Goal: Transaction & Acquisition: Purchase product/service

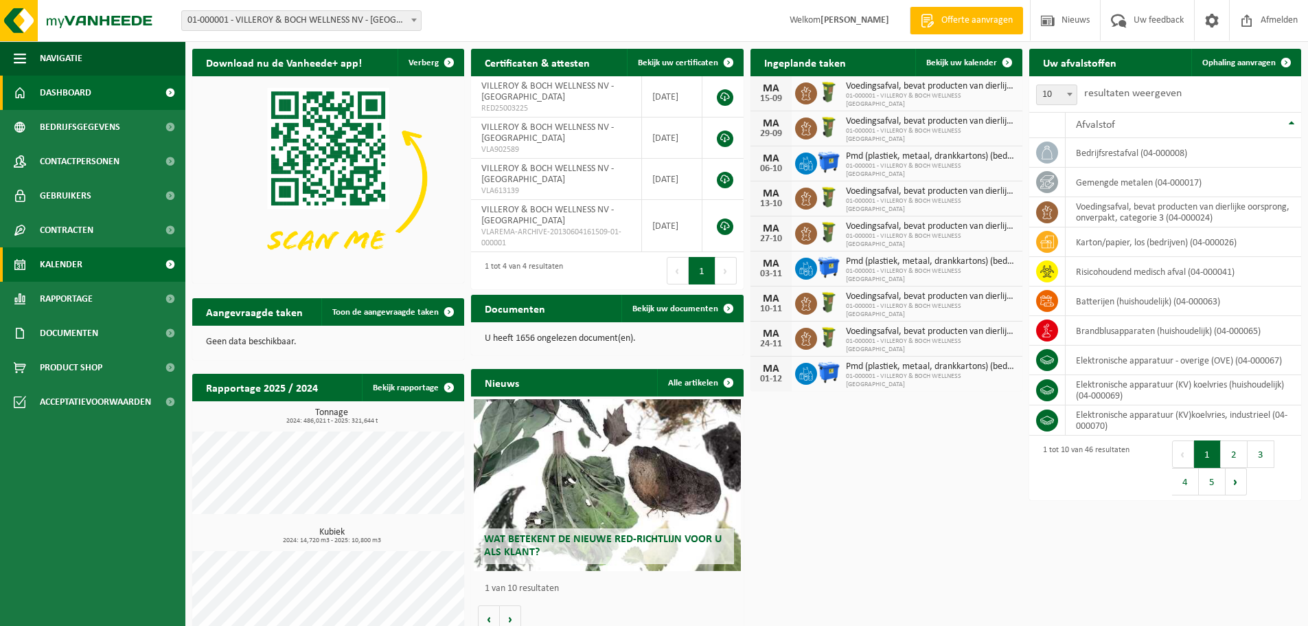
click at [91, 264] on link "Kalender" at bounding box center [92, 264] width 185 height 34
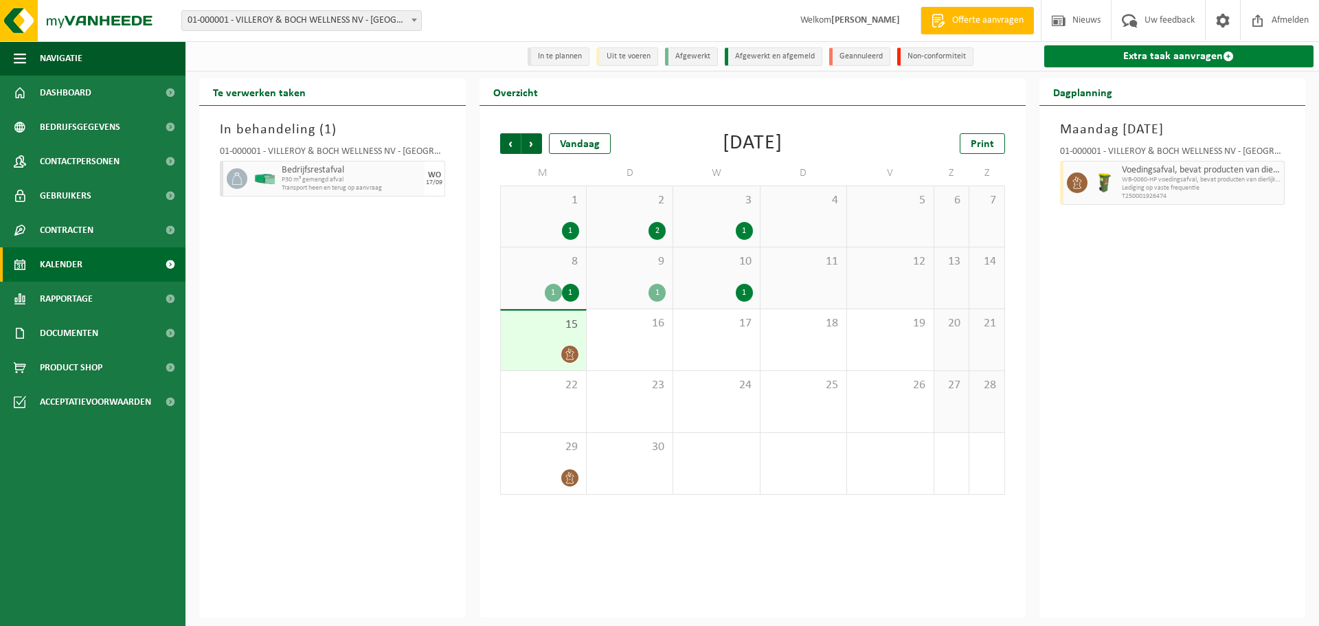
click at [1190, 48] on link "Extra taak aanvragen" at bounding box center [1179, 56] width 270 height 22
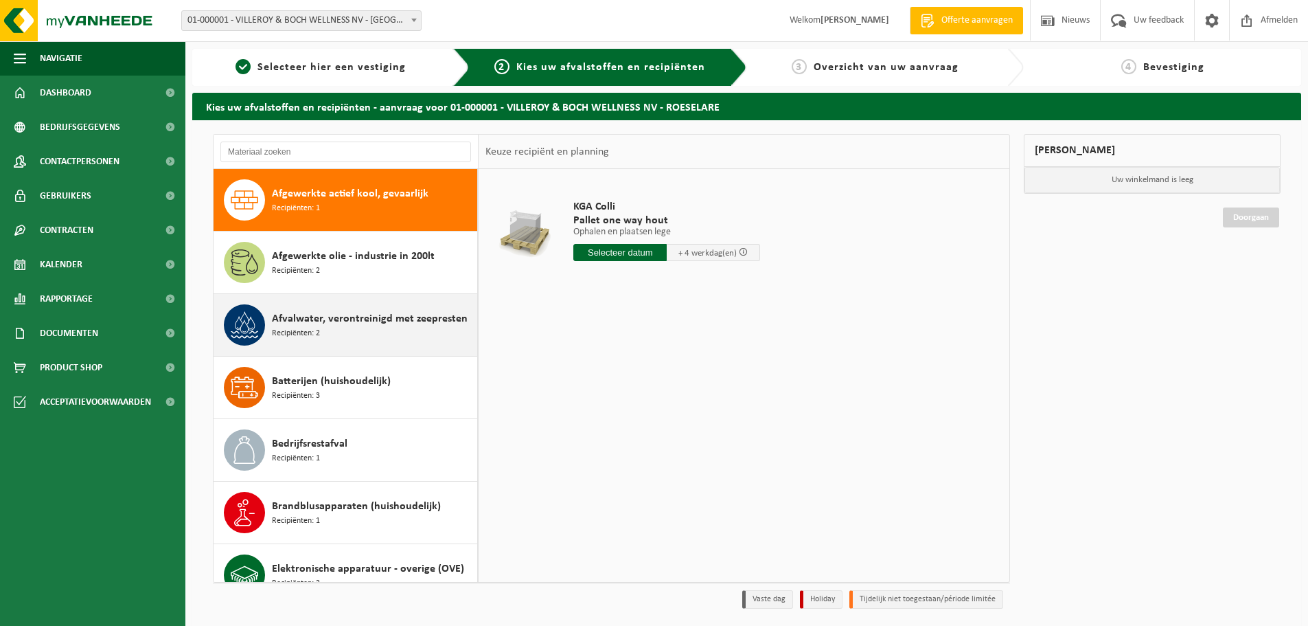
click at [283, 322] on span "Afvalwater, verontreinigd met zeepresten" at bounding box center [370, 318] width 196 height 16
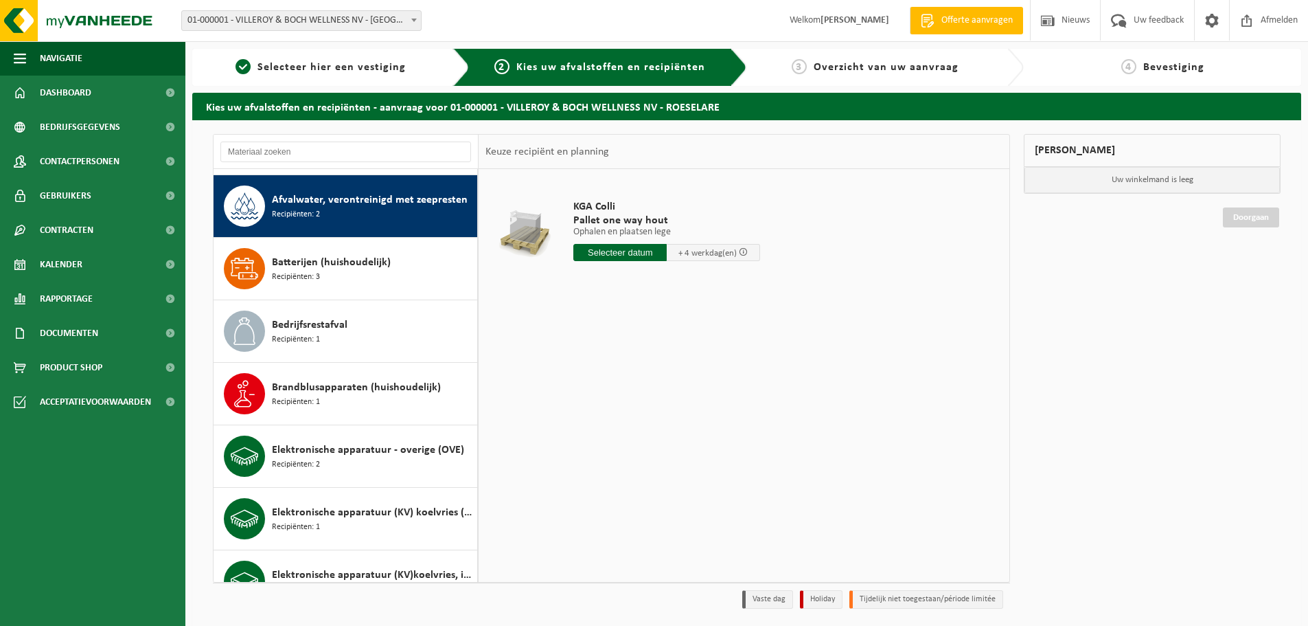
scroll to position [125, 0]
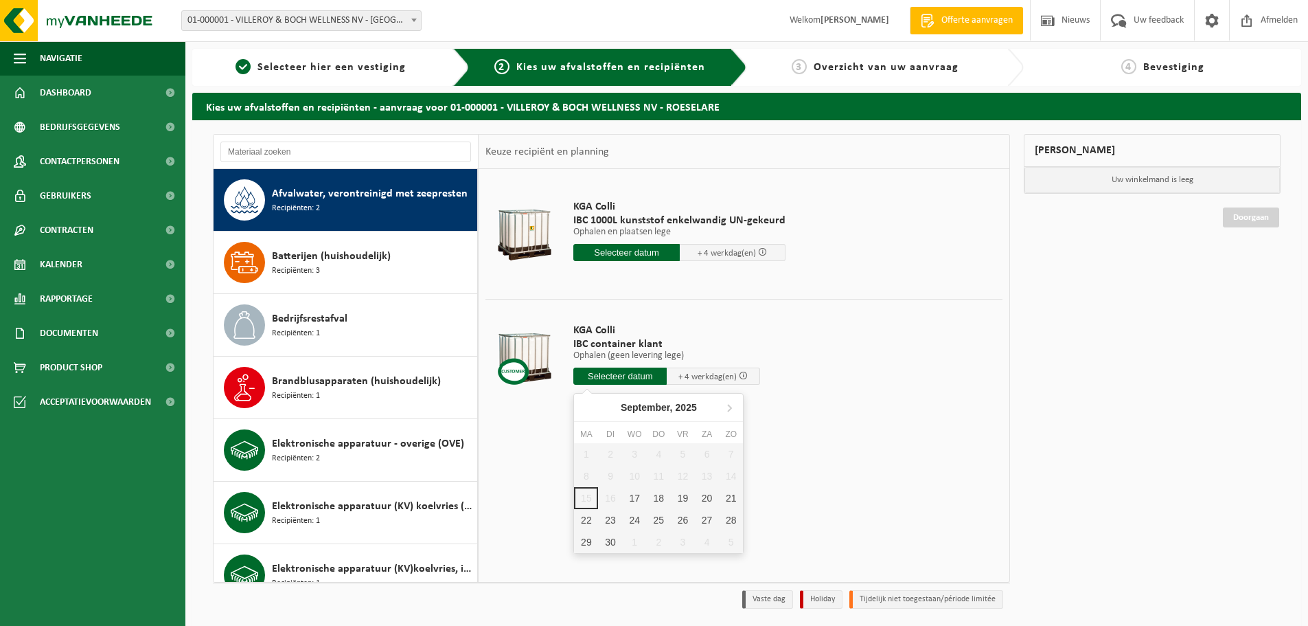
click at [617, 380] on input "text" at bounding box center [619, 375] width 93 height 17
click at [634, 499] on div "17" at bounding box center [635, 498] width 24 height 22
type input "Van 2025-09-17"
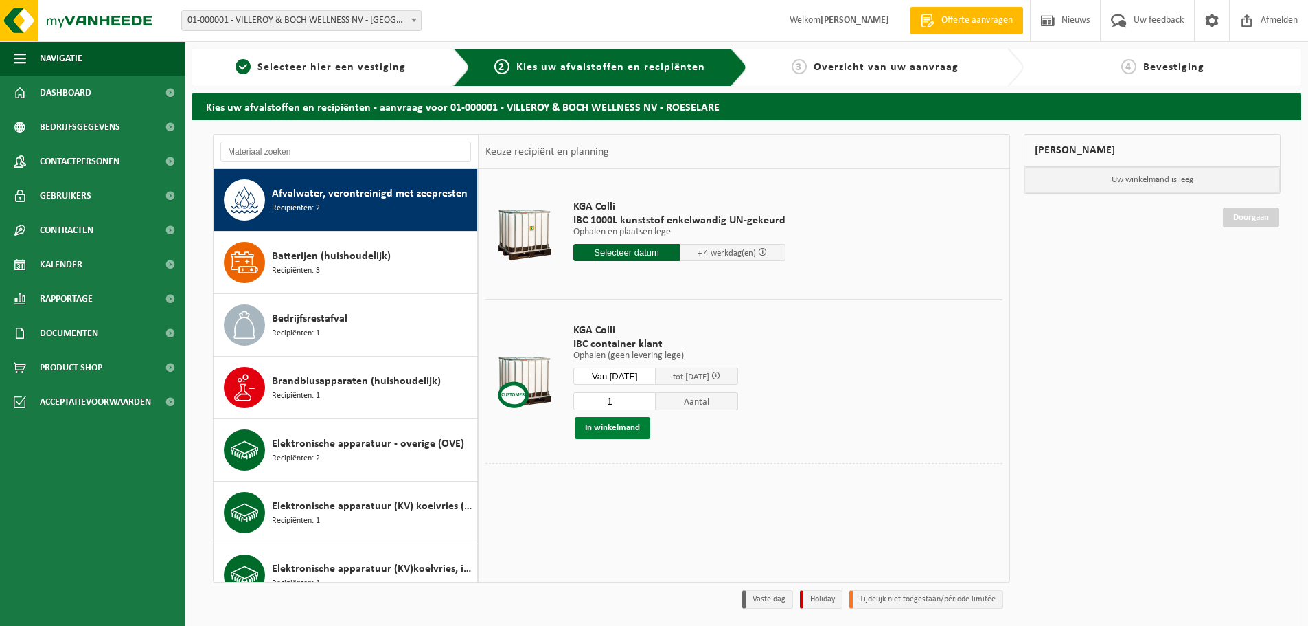
click at [623, 425] on button "In winkelmand" at bounding box center [613, 428] width 76 height 22
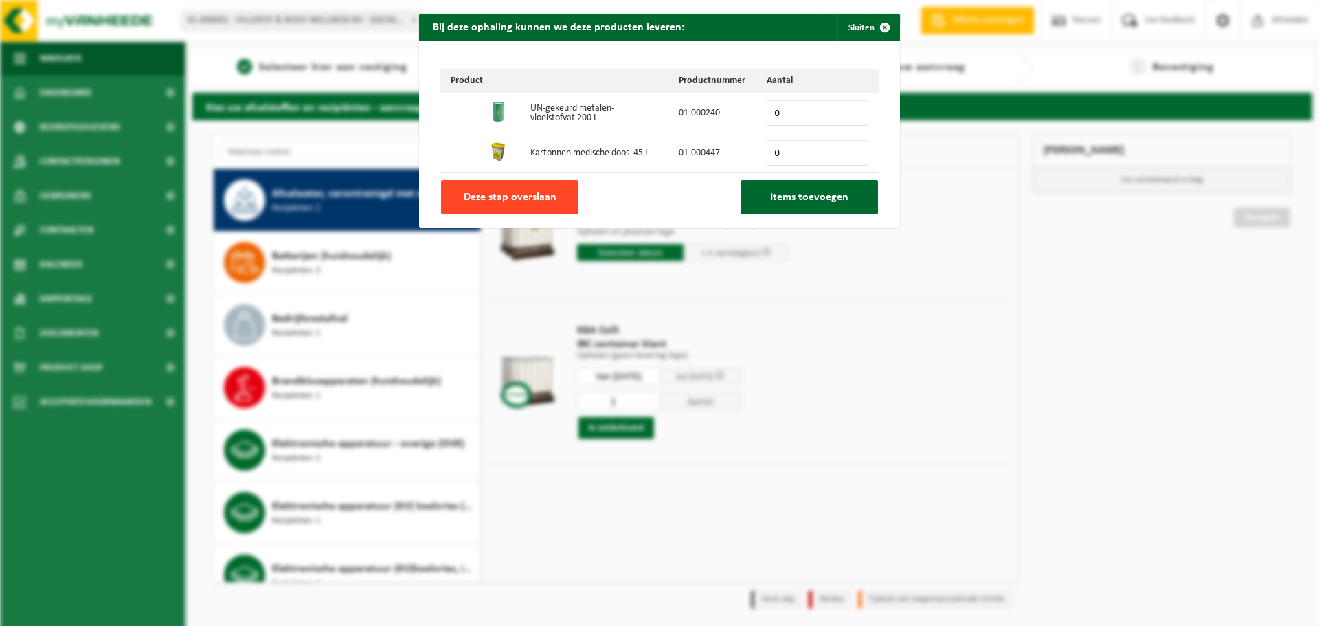
click at [499, 194] on span "Deze stap overslaan" at bounding box center [510, 197] width 93 height 11
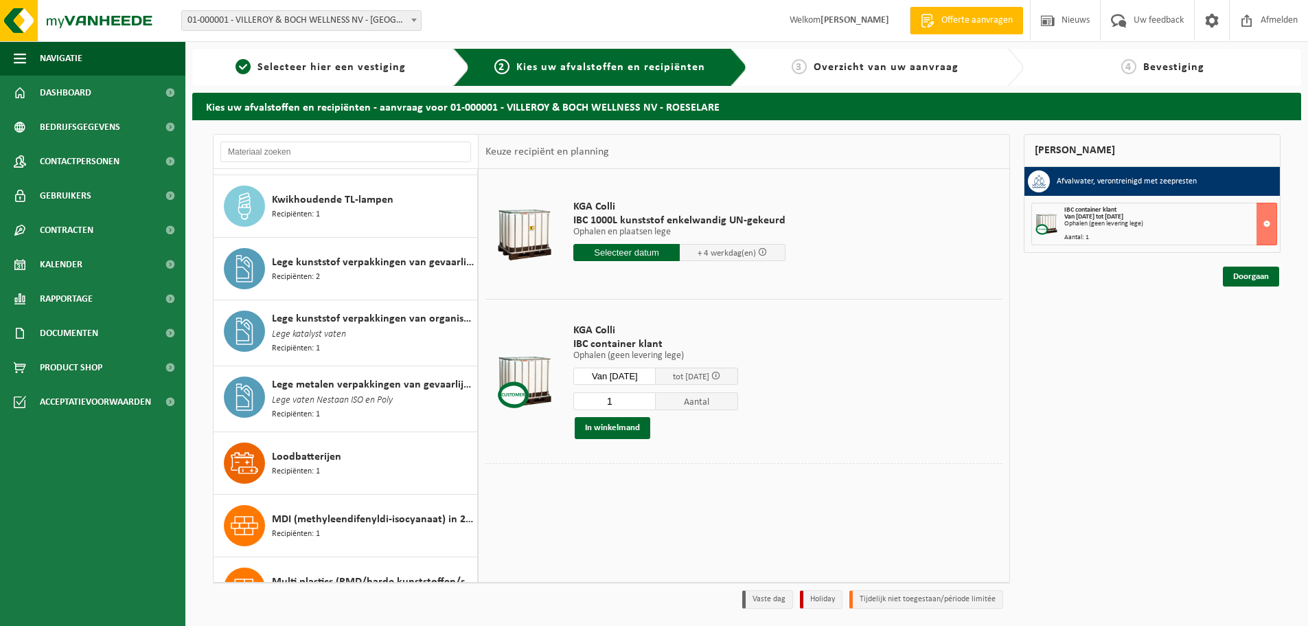
scroll to position [1018, 0]
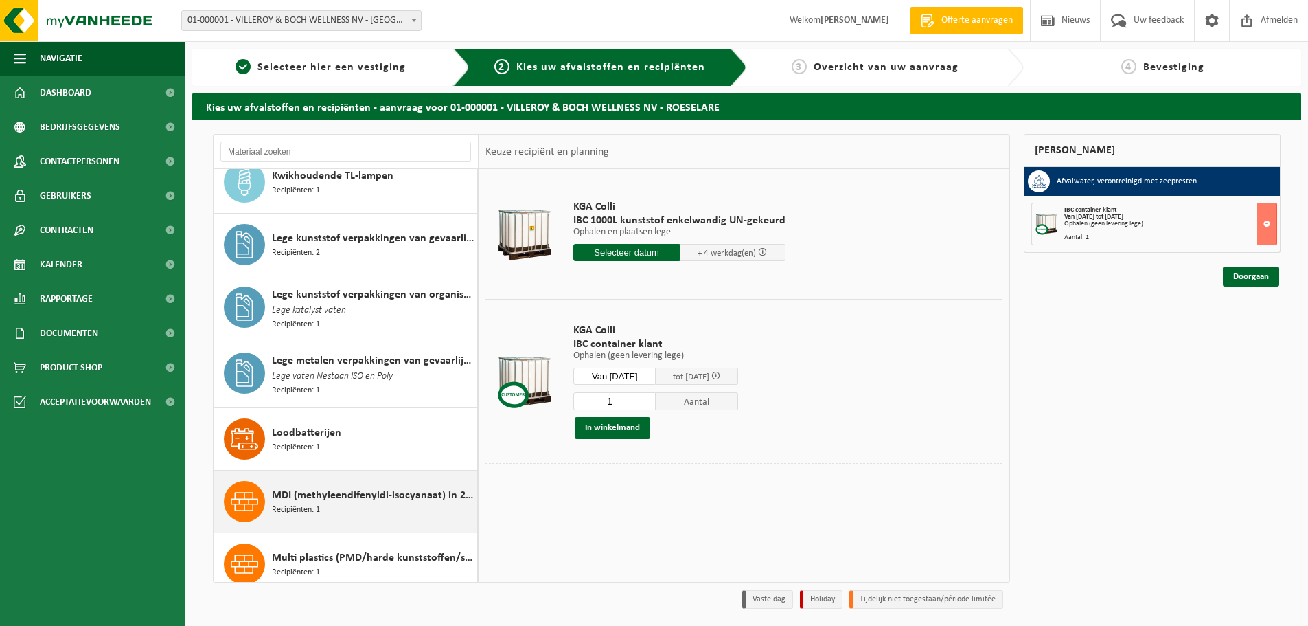
click at [319, 497] on span "MDI (methyleendifenyldi-isocyanaat) in 200 lt" at bounding box center [373, 495] width 202 height 16
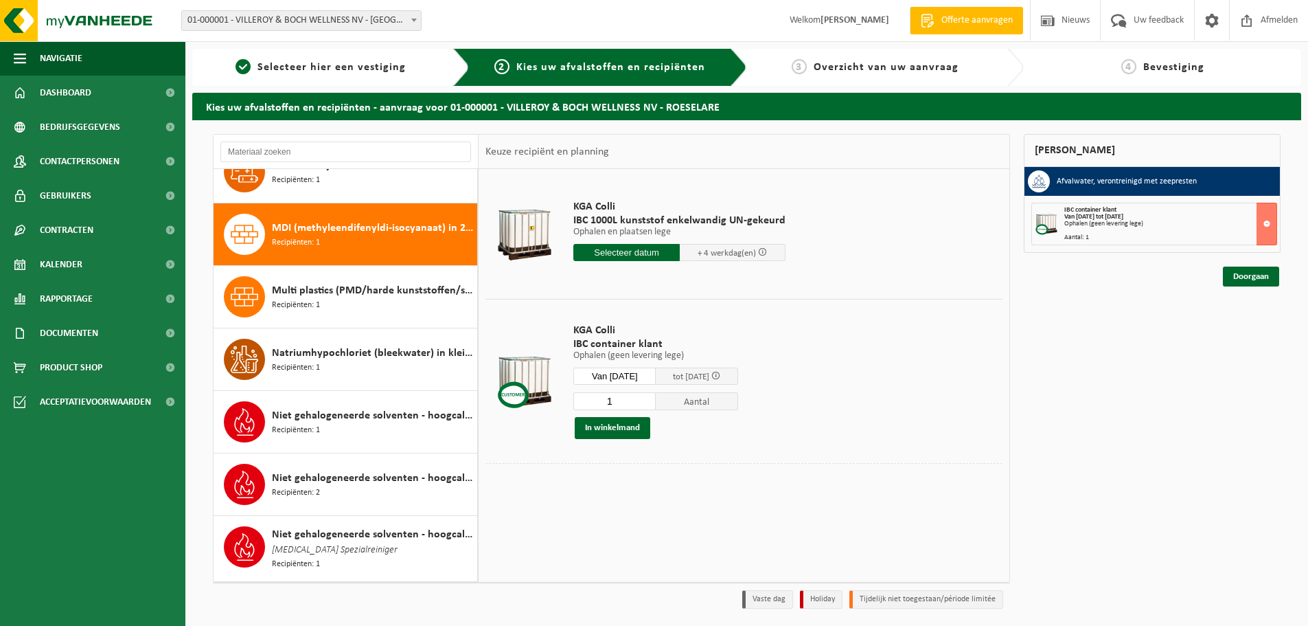
scroll to position [1315, 0]
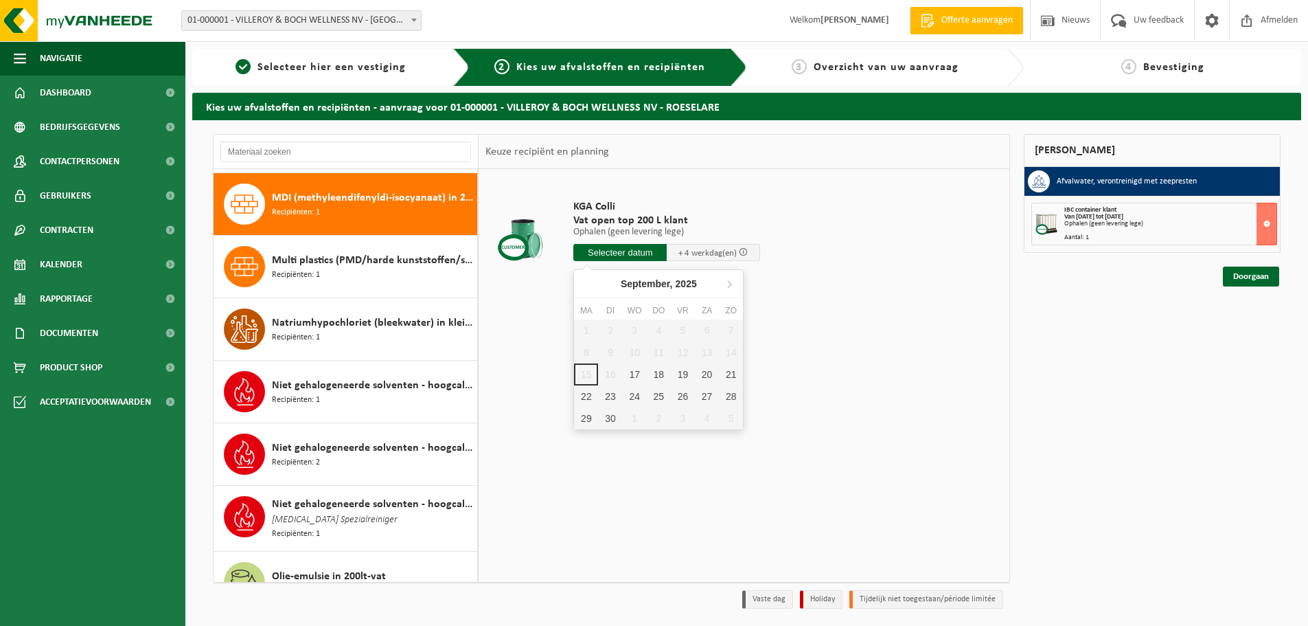
click at [624, 252] on input "text" at bounding box center [619, 252] width 93 height 17
click at [636, 375] on div "17" at bounding box center [635, 374] width 24 height 22
type input "Van 2025-09-17"
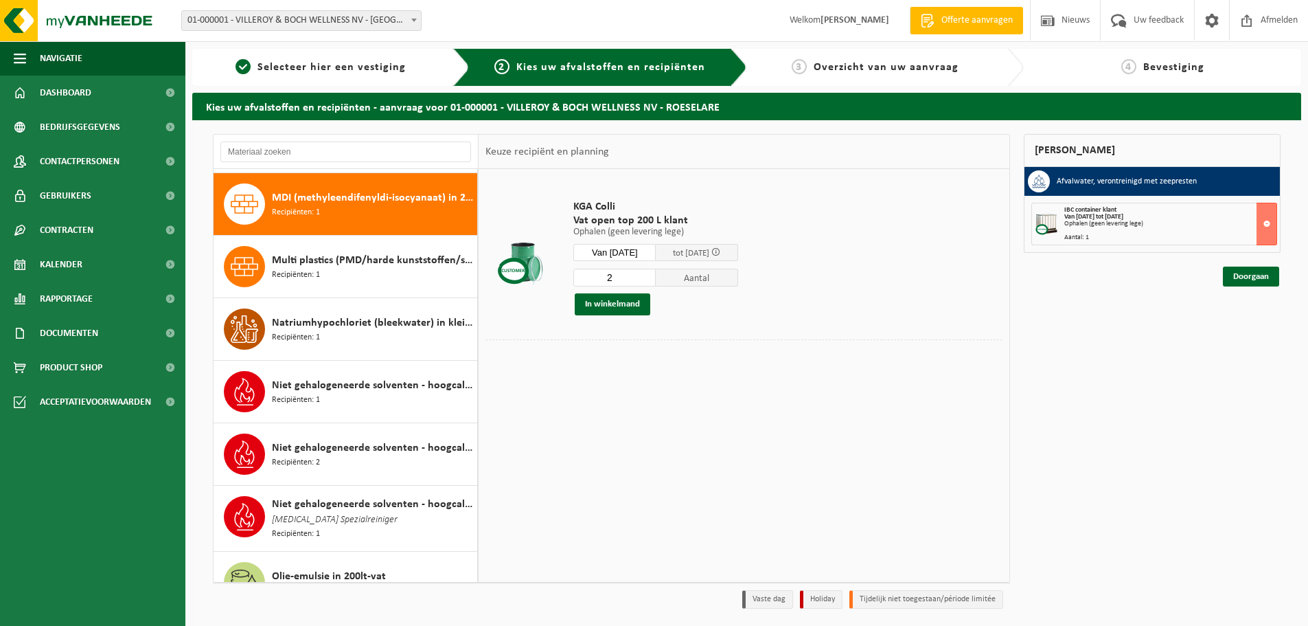
click at [656, 273] on input "2" at bounding box center [614, 278] width 82 height 18
click at [656, 273] on input "14" at bounding box center [614, 278] width 82 height 18
click at [656, 282] on input "13" at bounding box center [614, 278] width 82 height 18
type input "12"
click at [656, 282] on input "12" at bounding box center [614, 278] width 82 height 18
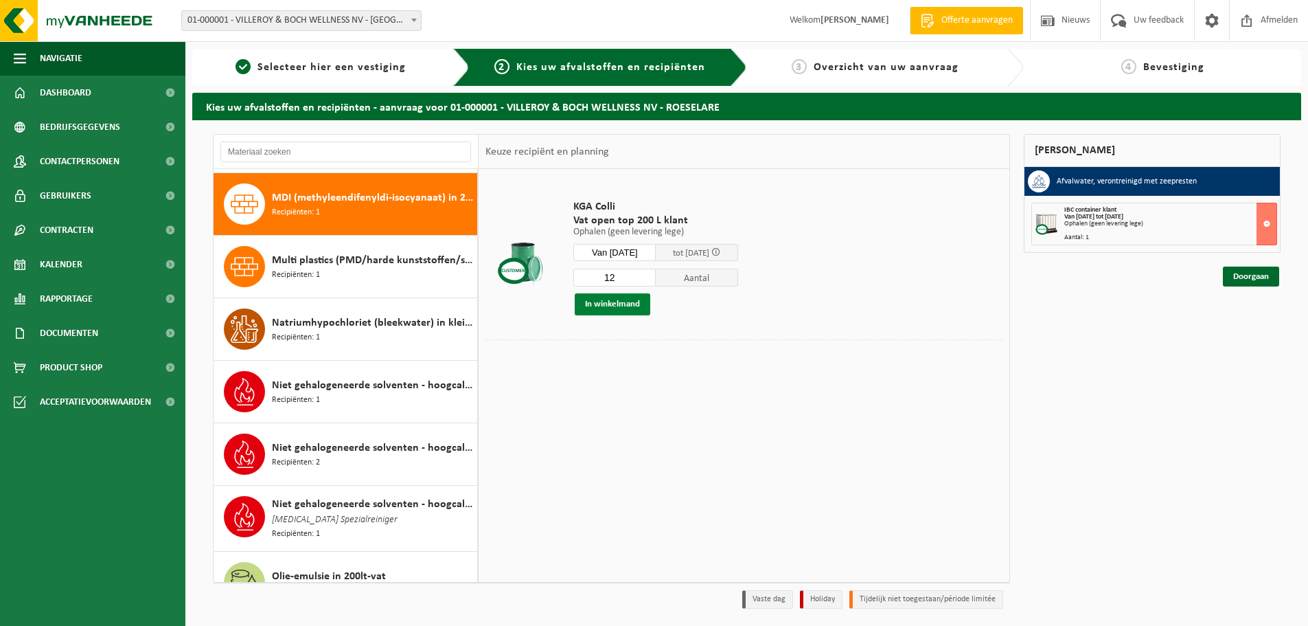
click at [644, 302] on button "In winkelmand" at bounding box center [613, 304] width 76 height 22
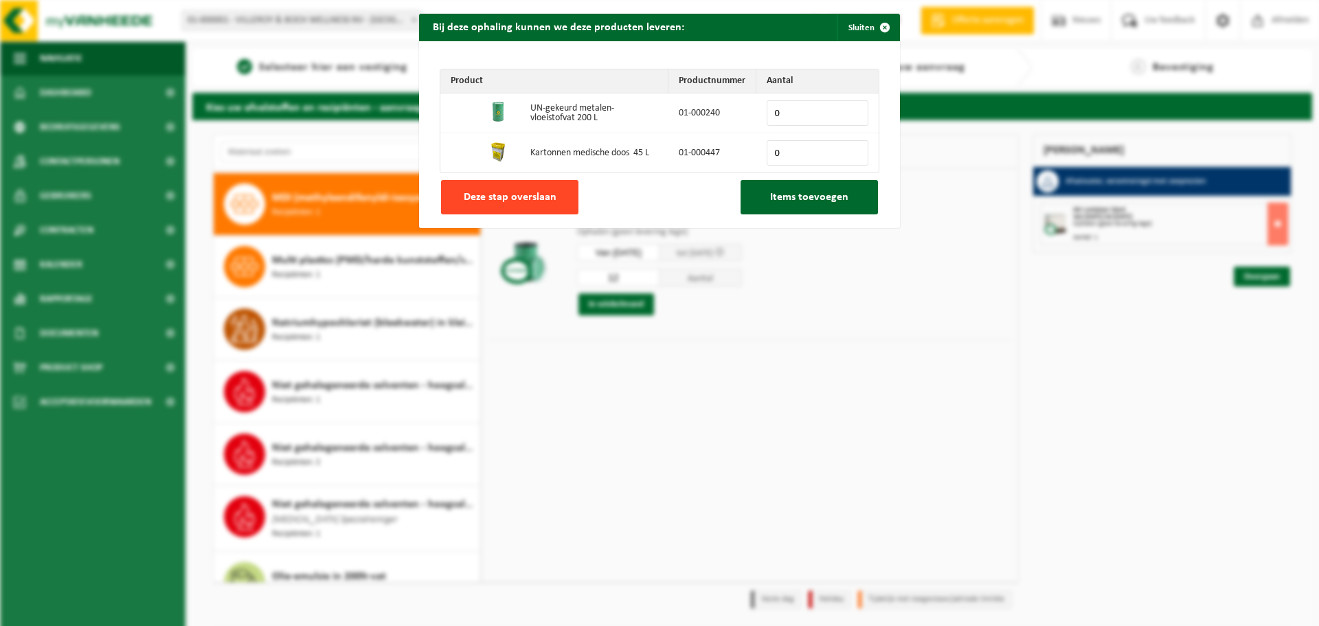
click at [536, 202] on span "Deze stap overslaan" at bounding box center [510, 197] width 93 height 11
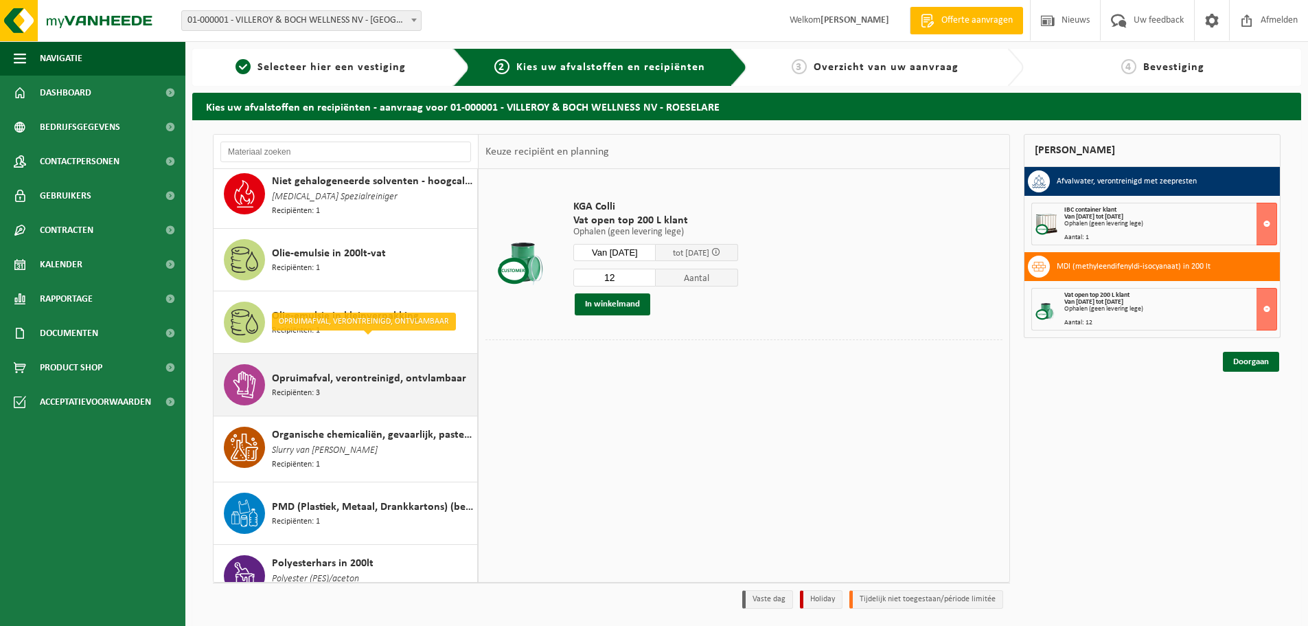
scroll to position [1659, 0]
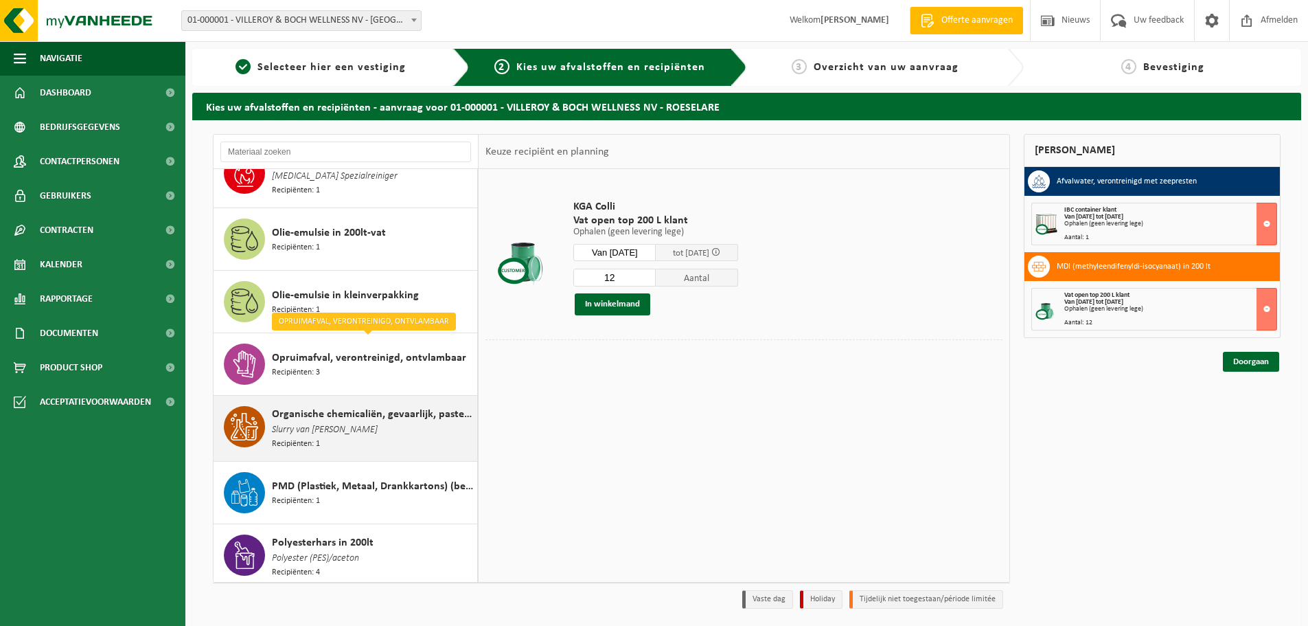
click at [366, 420] on div "Organische chemicaliën, gevaarlijk, pasteus Slurry van aceton Recipiënten: 1" at bounding box center [373, 428] width 202 height 45
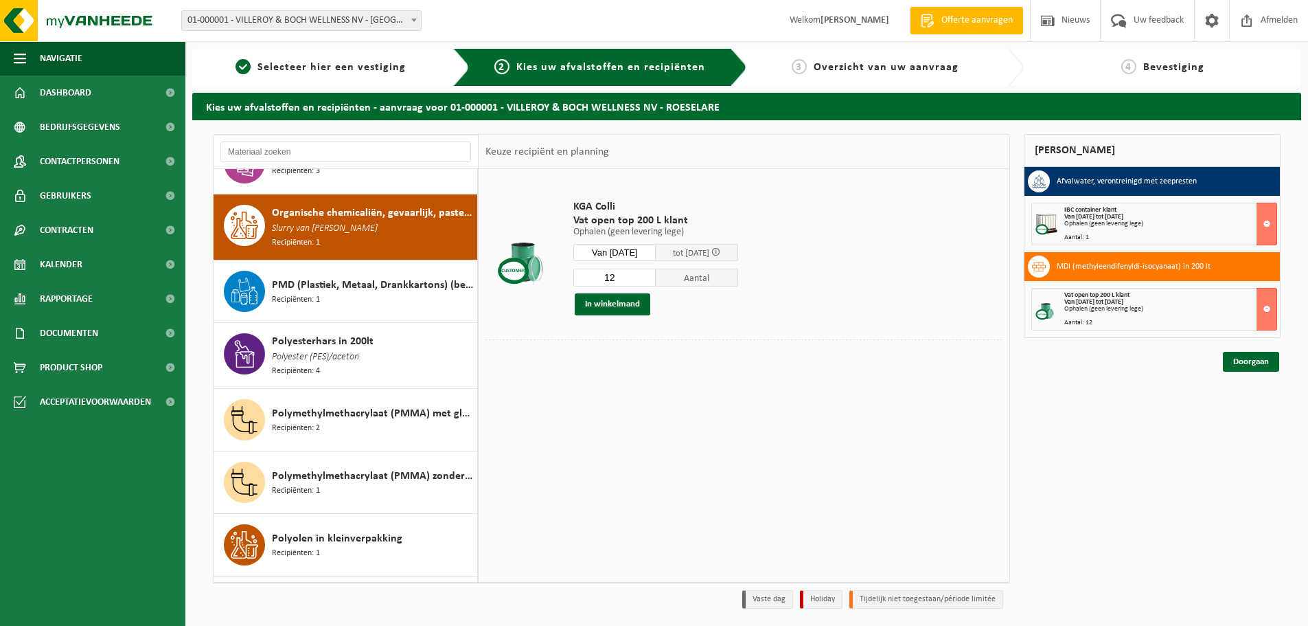
scroll to position [1879, 0]
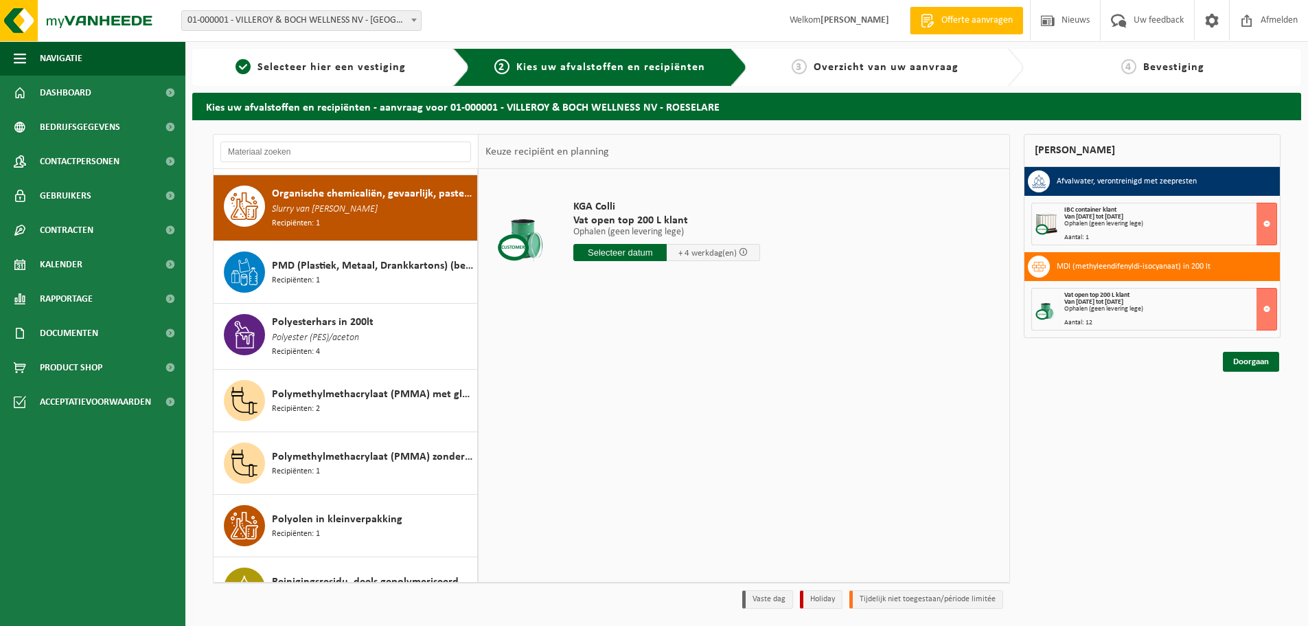
click at [615, 255] on input "text" at bounding box center [619, 252] width 93 height 17
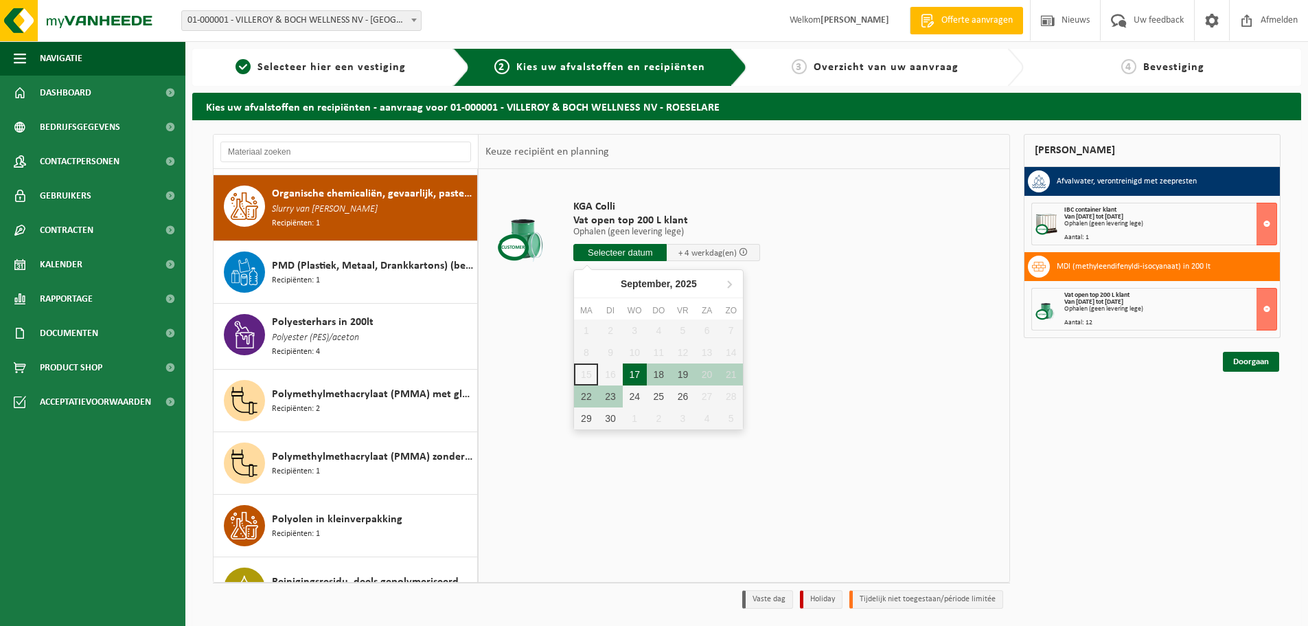
click at [635, 383] on div "17" at bounding box center [635, 374] width 24 height 22
type input "Van 2025-09-17"
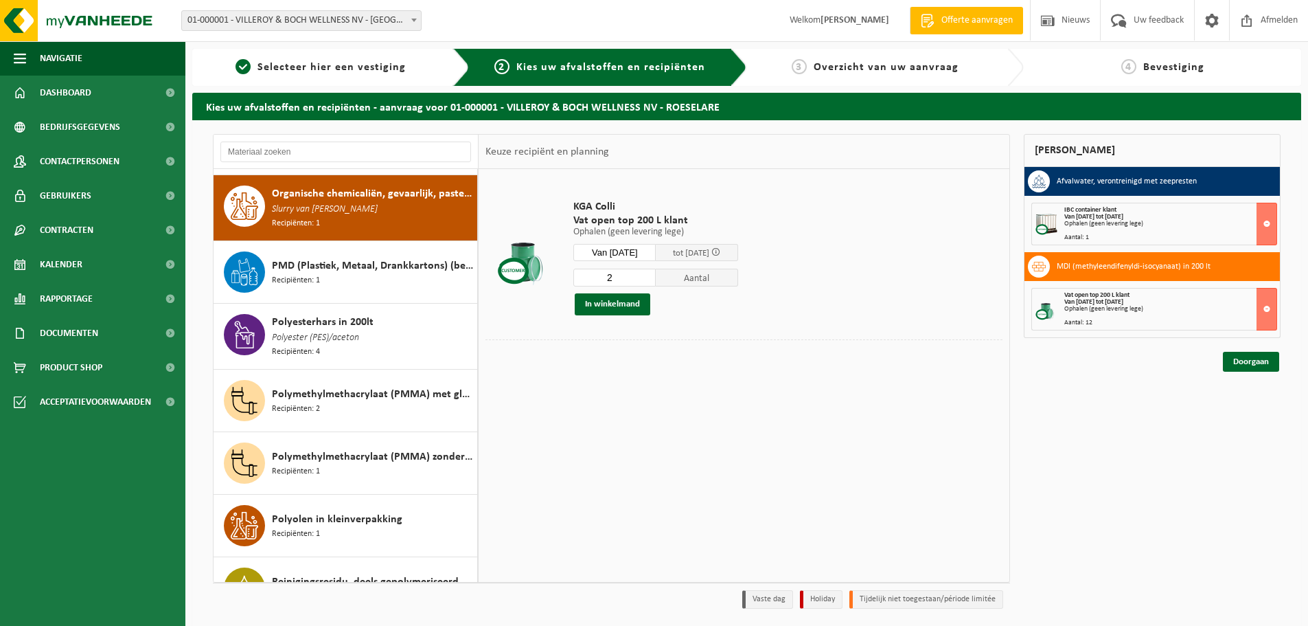
click at [653, 273] on input "2" at bounding box center [614, 278] width 82 height 18
type input "3"
click at [653, 273] on input "3" at bounding box center [614, 278] width 82 height 18
click at [639, 307] on button "In winkelmand" at bounding box center [613, 304] width 76 height 22
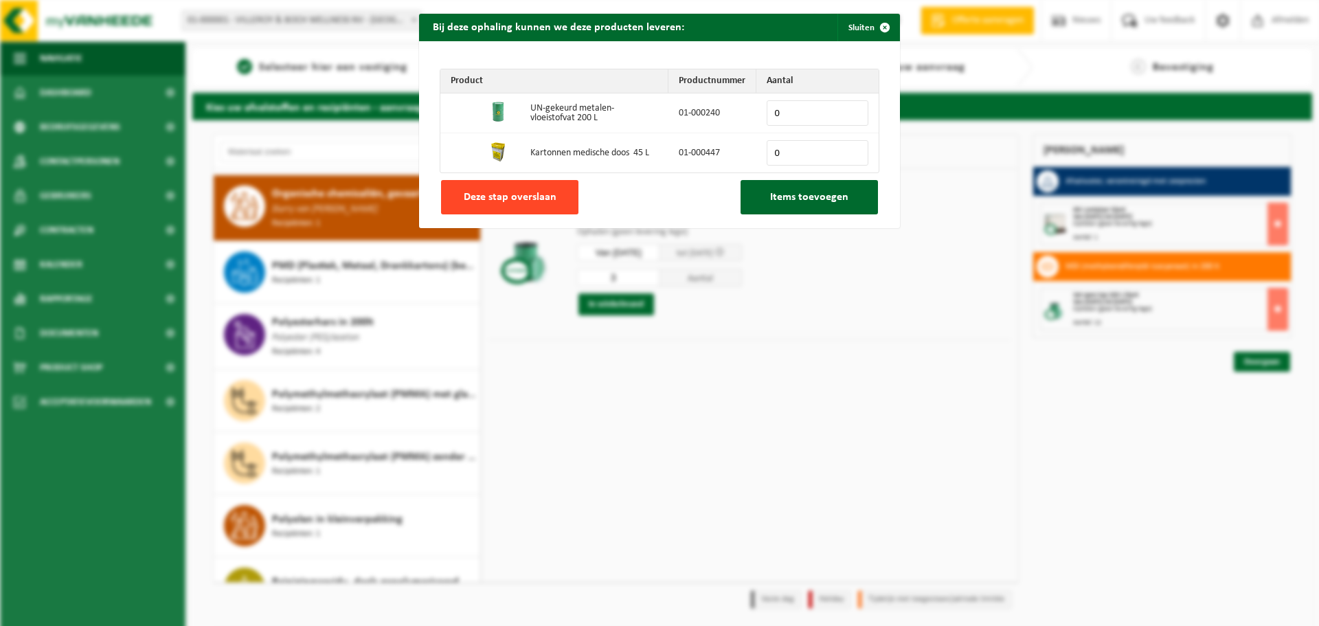
click at [518, 185] on button "Deze stap overslaan" at bounding box center [509, 197] width 137 height 34
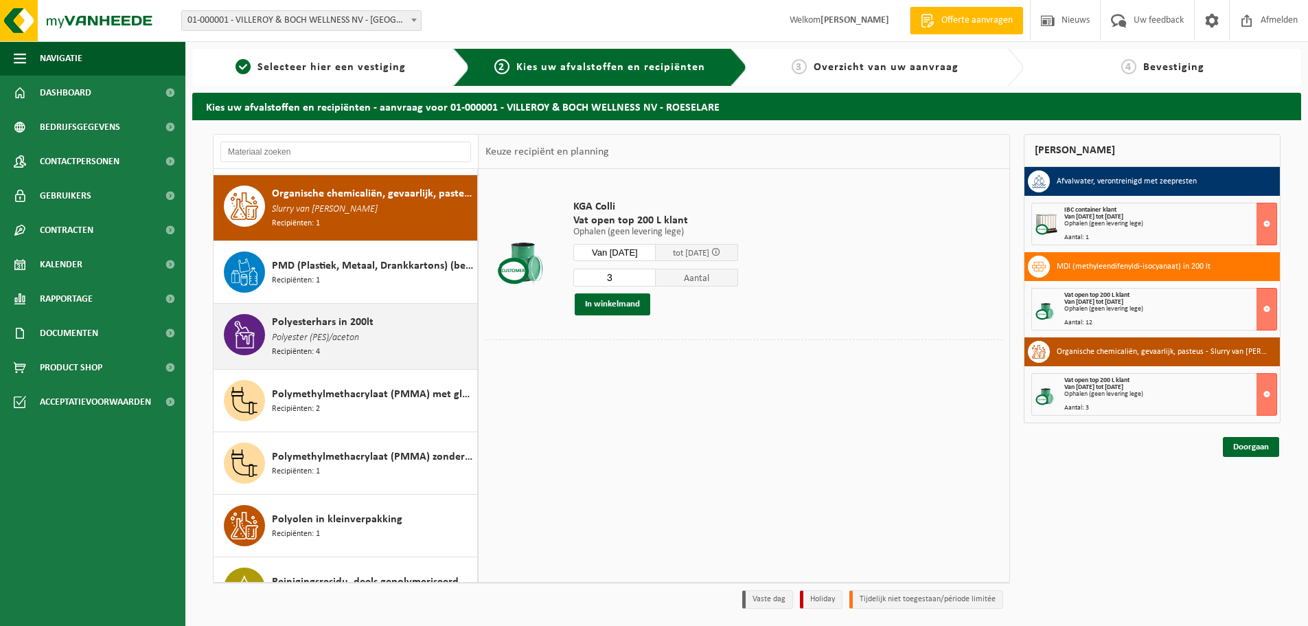
click at [394, 337] on div "Polyesterhars in 200lt Polyester (PES)/aceton Recipiënten: 4" at bounding box center [373, 336] width 202 height 45
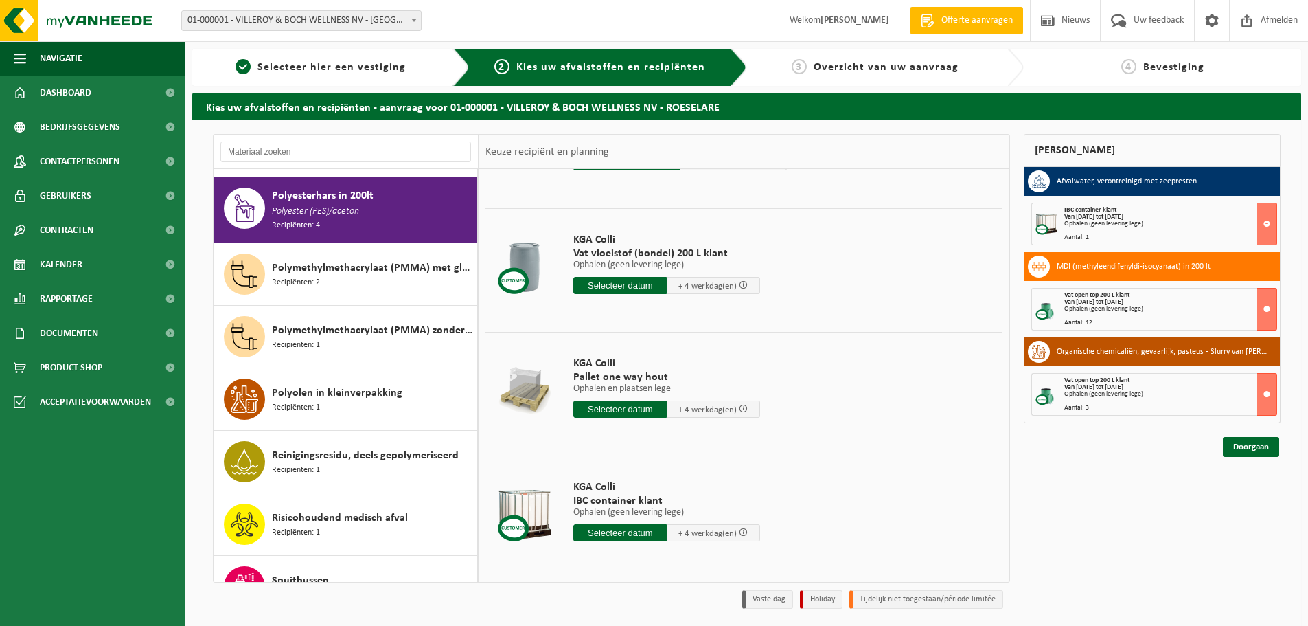
scroll to position [95, 0]
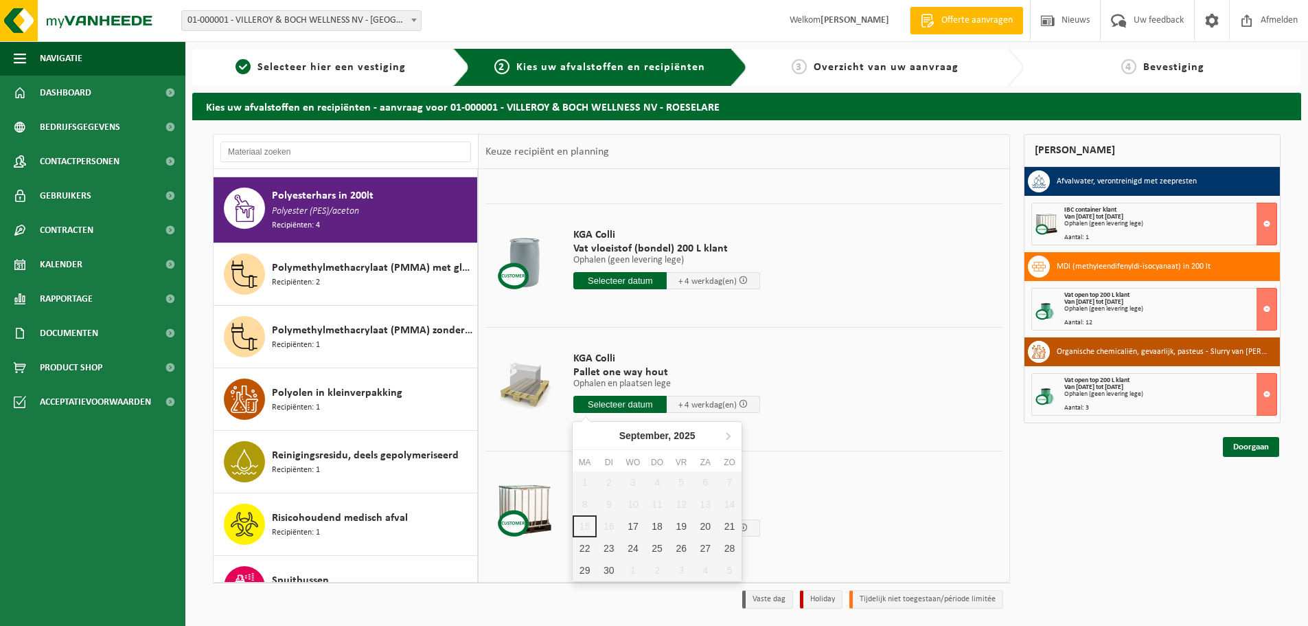
click at [615, 404] on input "text" at bounding box center [619, 404] width 93 height 17
click at [635, 525] on div "17" at bounding box center [633, 526] width 24 height 22
type input "Van 2025-09-17"
type input "2025-09-17"
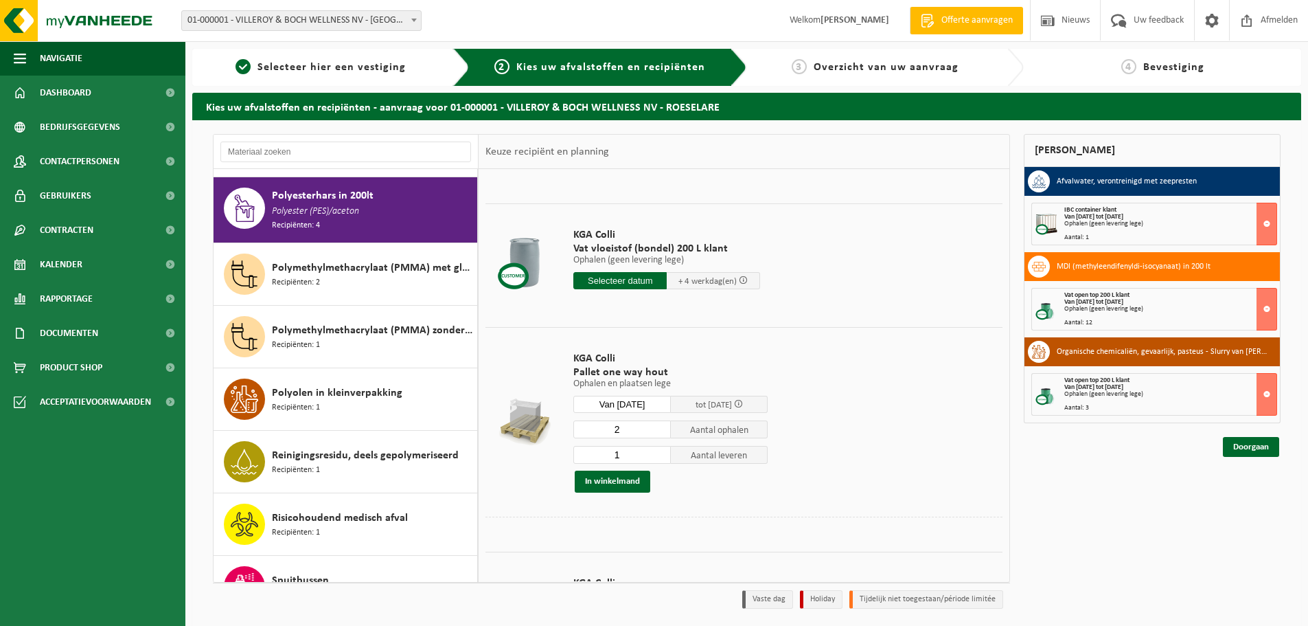
click at [659, 424] on input "2" at bounding box center [622, 429] width 98 height 18
type input "3"
click at [659, 424] on input "3" at bounding box center [622, 429] width 98 height 18
click at [660, 461] on input "1" at bounding box center [622, 455] width 98 height 18
type input "0"
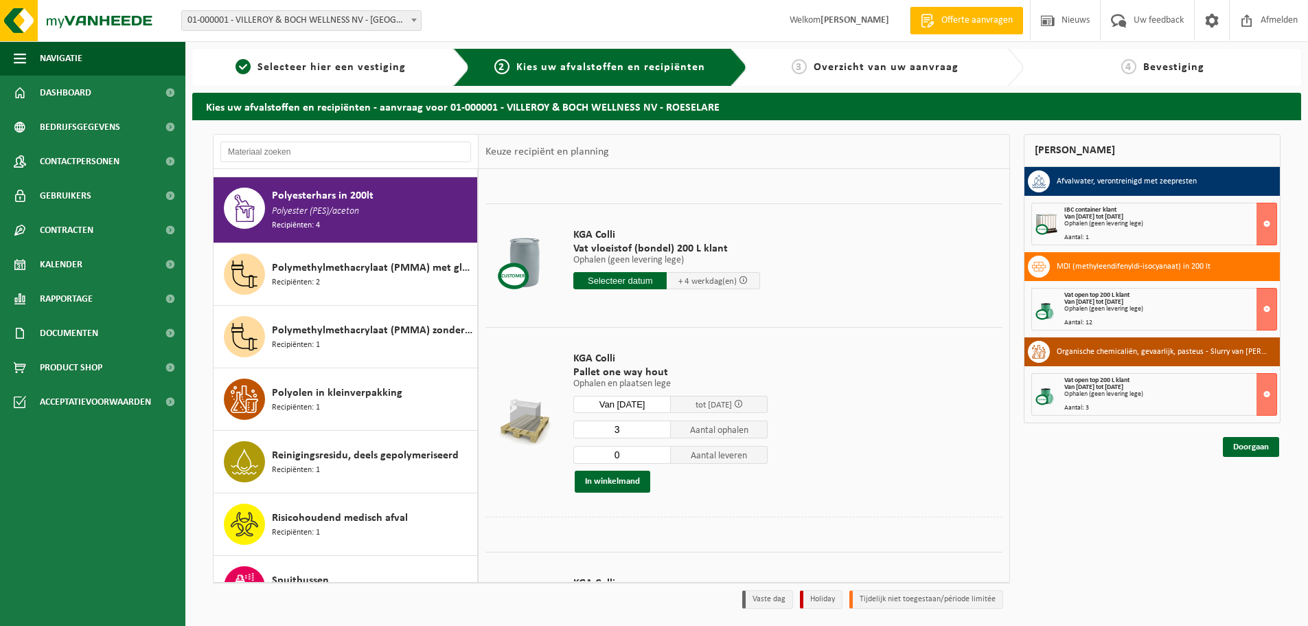
click at [659, 459] on input "0" at bounding box center [622, 455] width 98 height 18
click at [636, 481] on button "In winkelmand" at bounding box center [613, 481] width 76 height 22
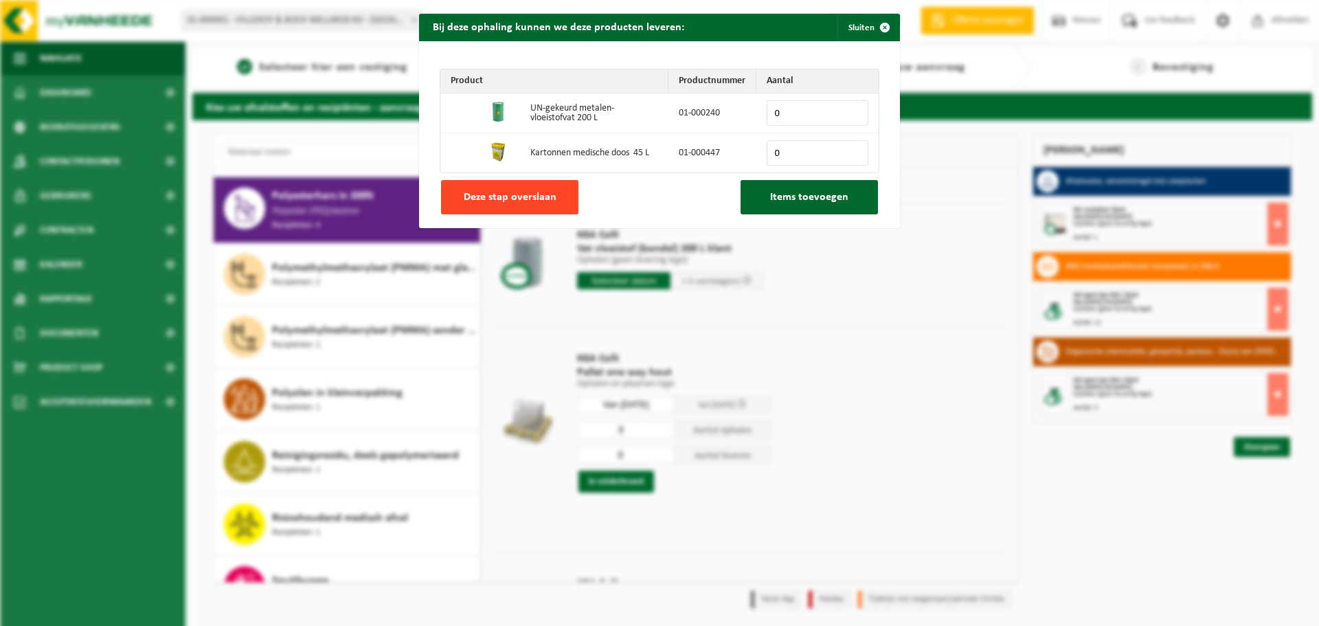
click at [456, 200] on button "Deze stap overslaan" at bounding box center [509, 197] width 137 height 34
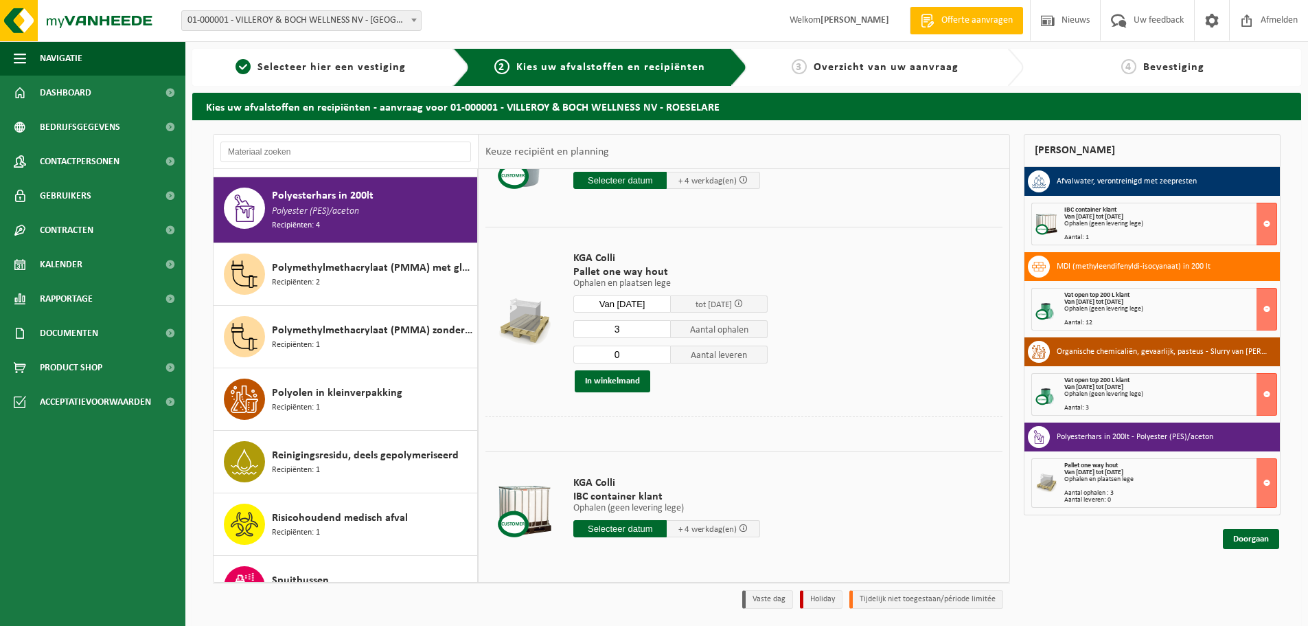
scroll to position [45, 0]
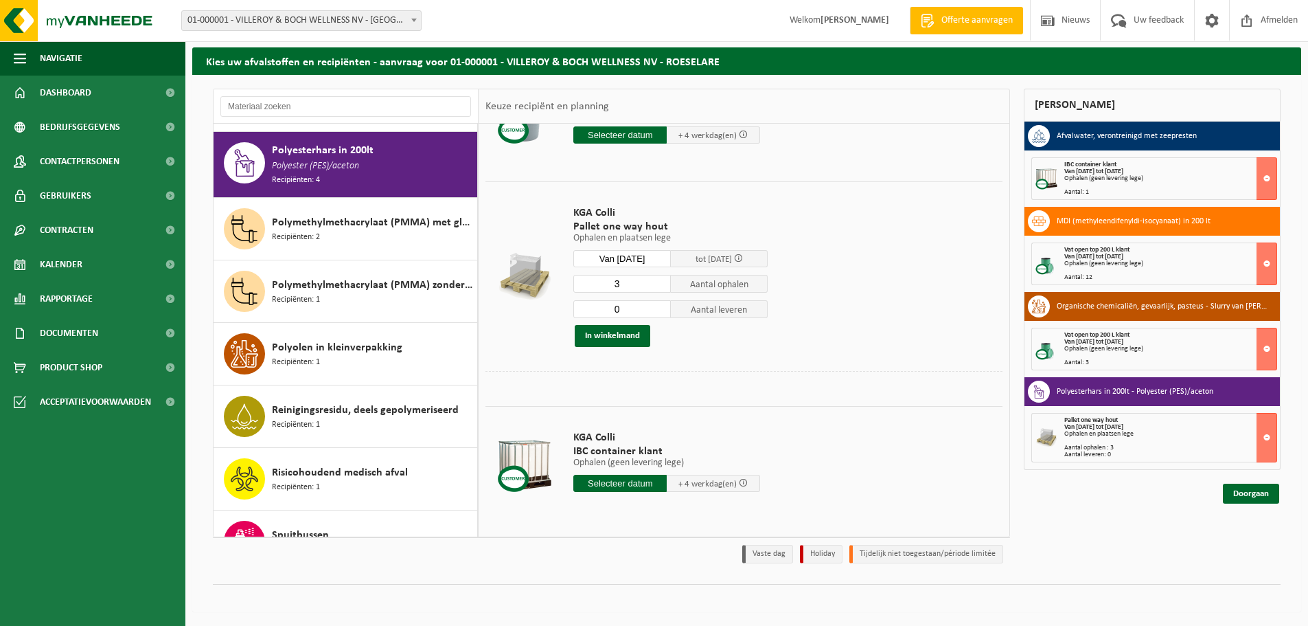
click at [619, 485] on input "text" at bounding box center [619, 483] width 93 height 17
click at [635, 604] on div "17" at bounding box center [633, 604] width 24 height 22
type input "Van 2025-09-17"
type input "2025-09-17"
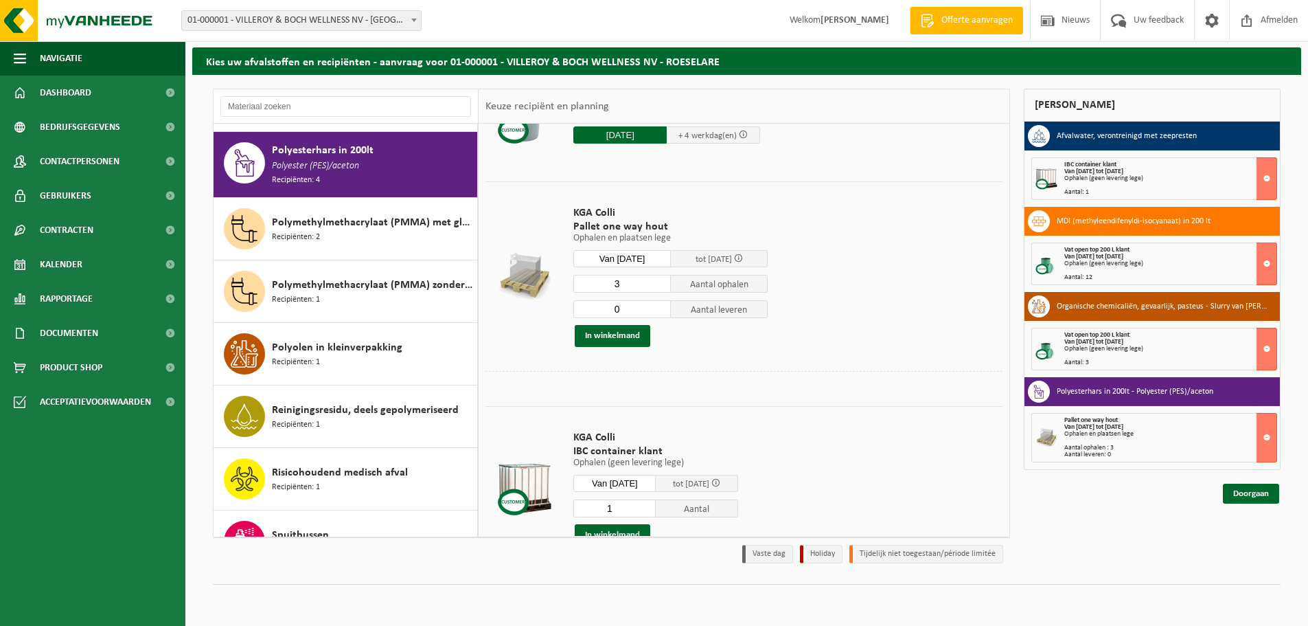
scroll to position [271, 0]
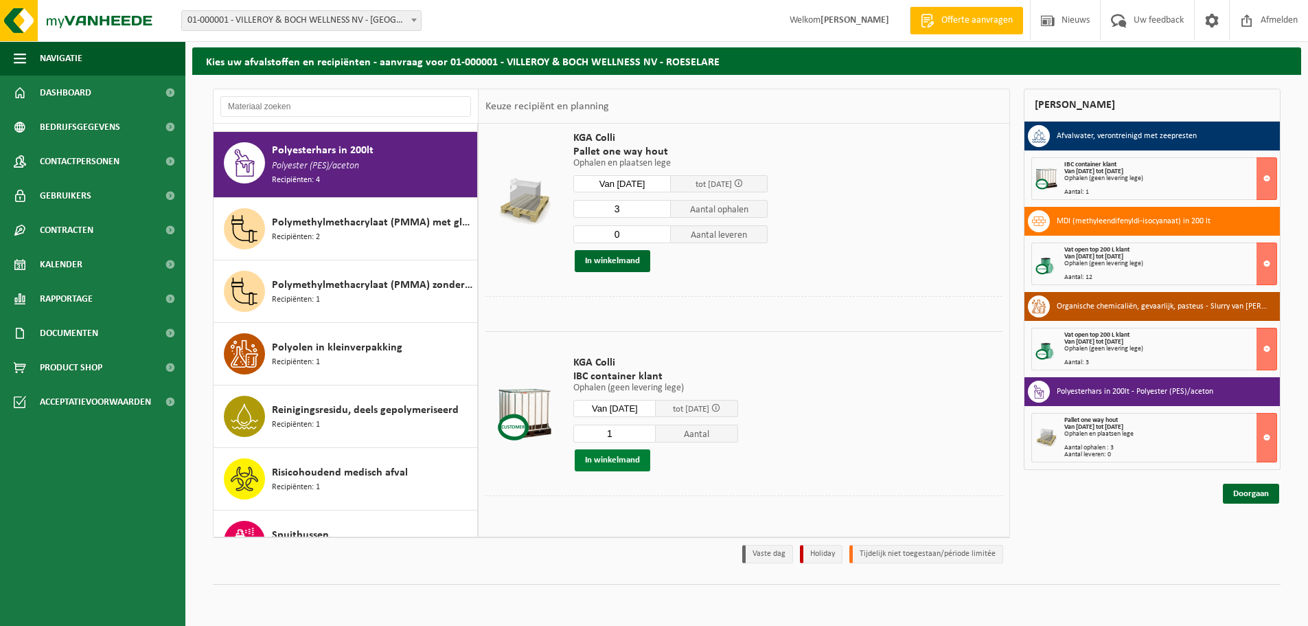
click at [633, 456] on button "In winkelmand" at bounding box center [613, 460] width 76 height 22
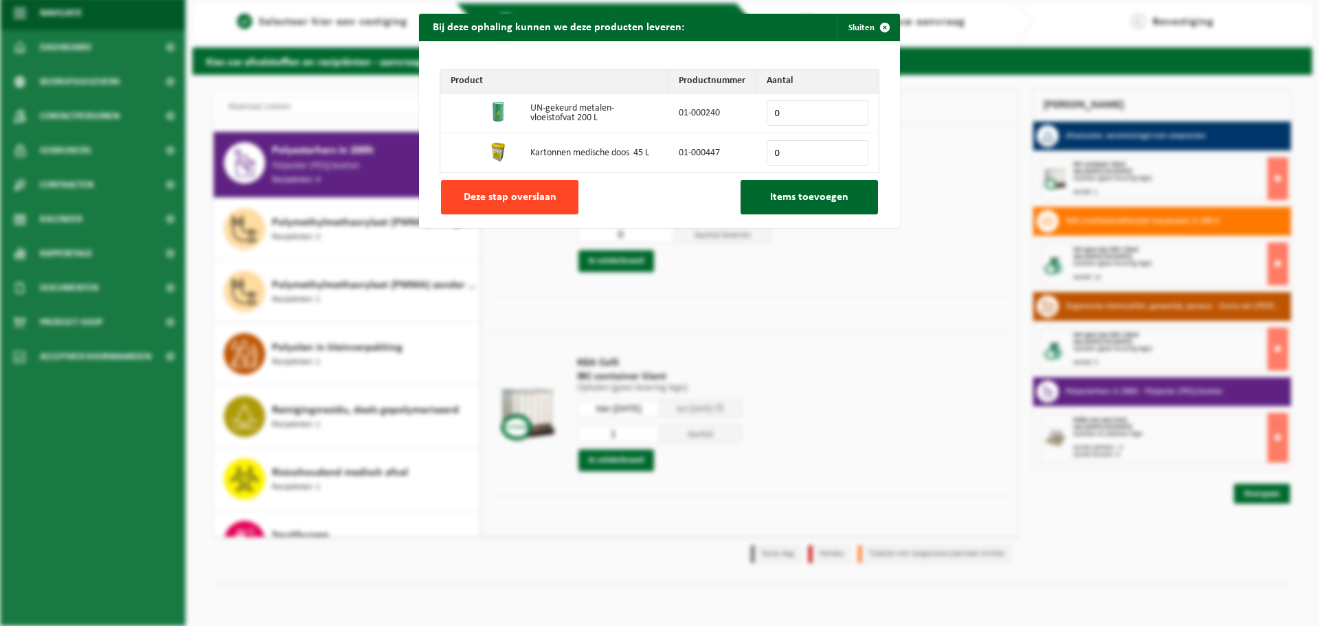
click at [545, 203] on span "Deze stap overslaan" at bounding box center [510, 197] width 93 height 11
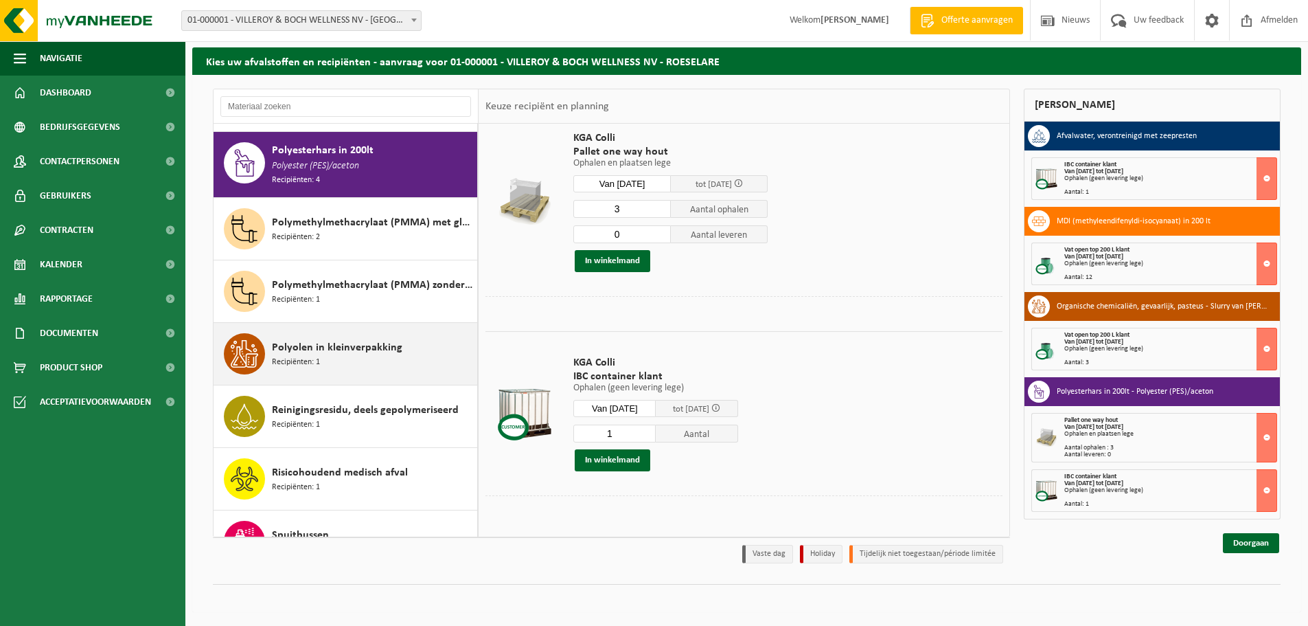
click at [345, 353] on div "Polyolen in kleinverpakking Recipiënten: 1" at bounding box center [373, 353] width 202 height 41
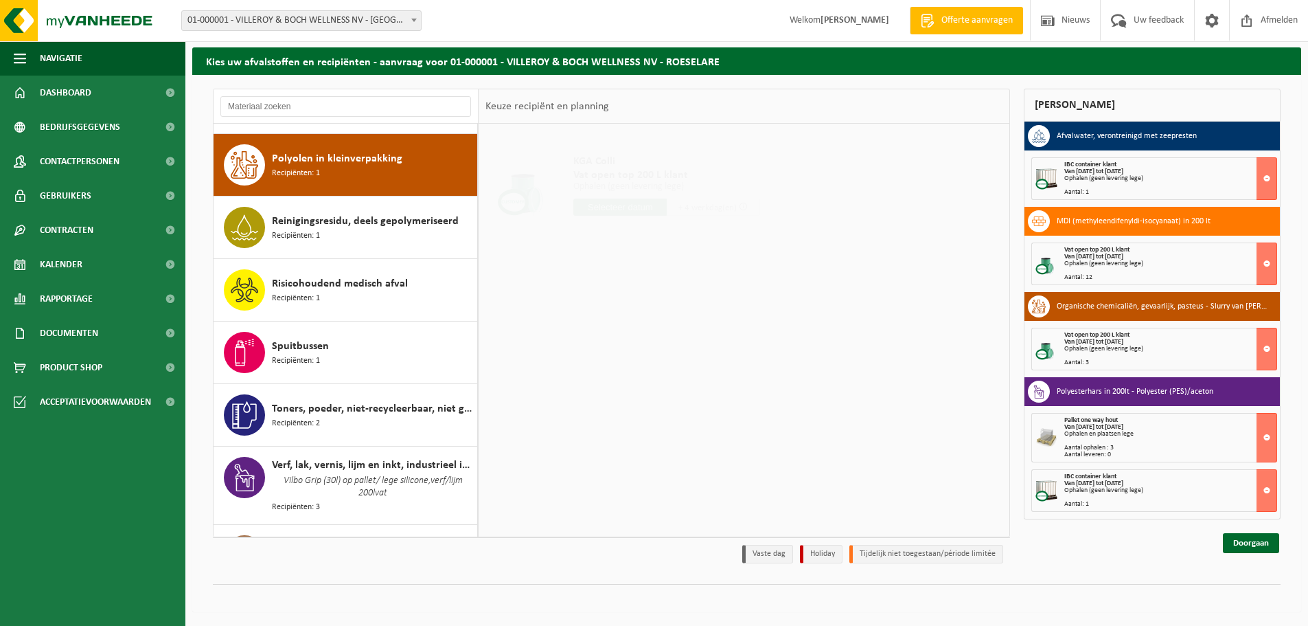
scroll to position [0, 0]
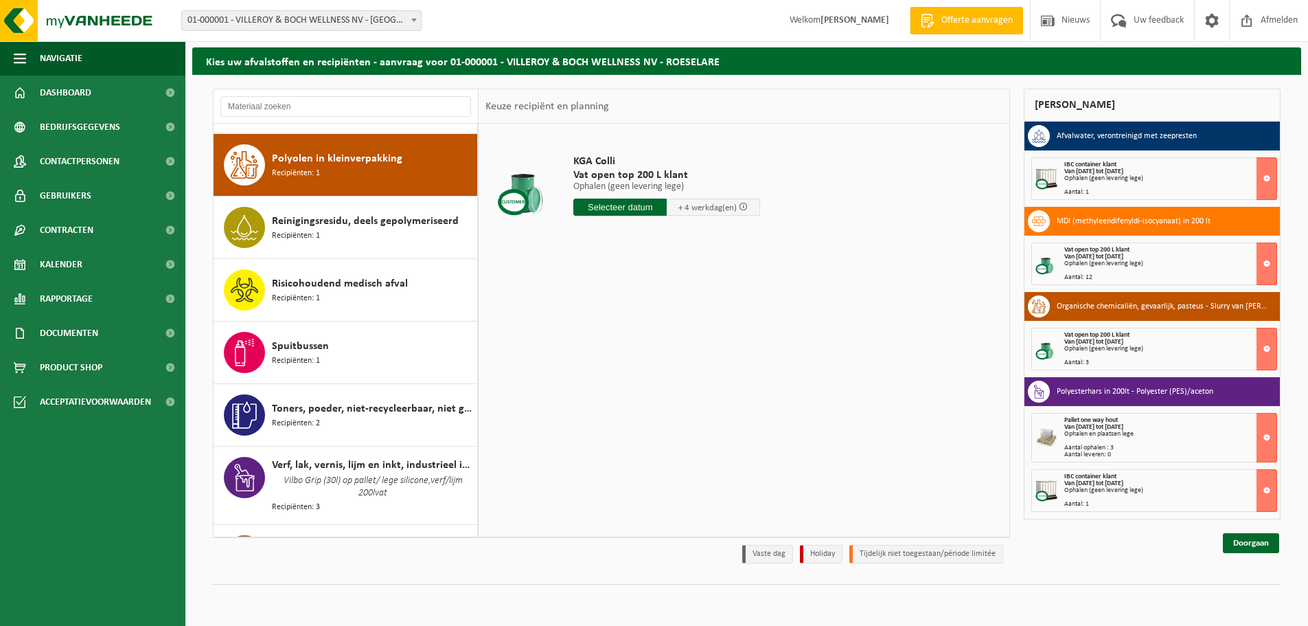
click at [596, 207] on input "text" at bounding box center [619, 206] width 93 height 17
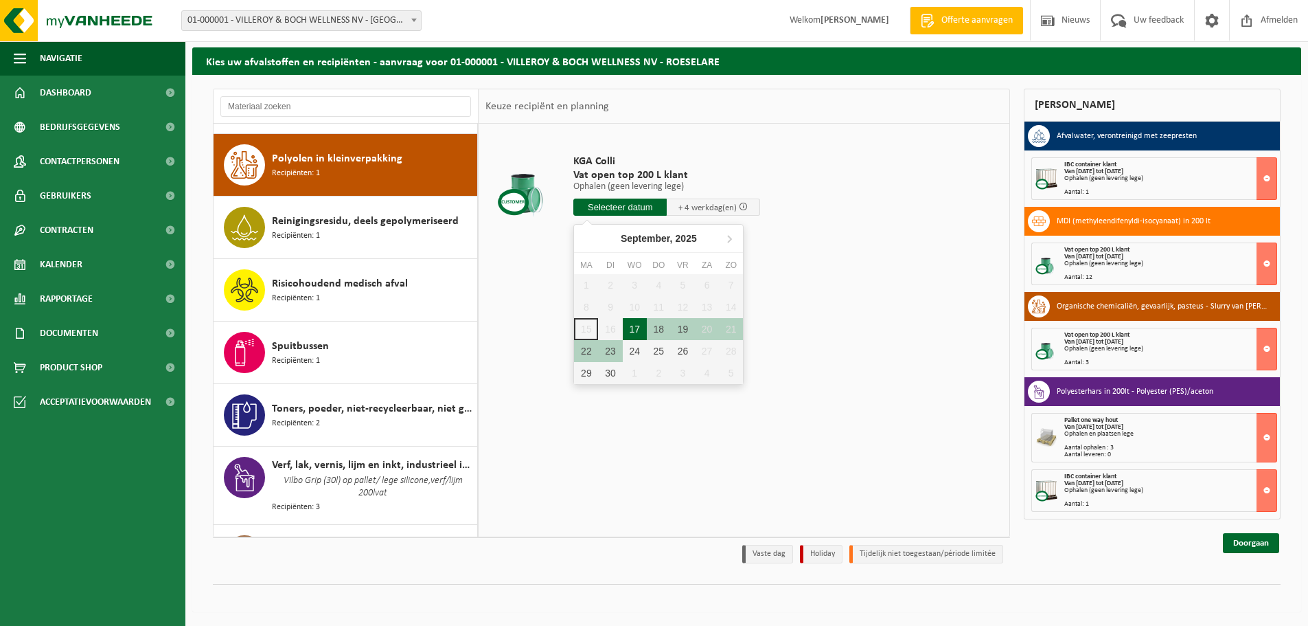
click at [638, 324] on div "17" at bounding box center [635, 329] width 24 height 22
type input "Van 2025-09-17"
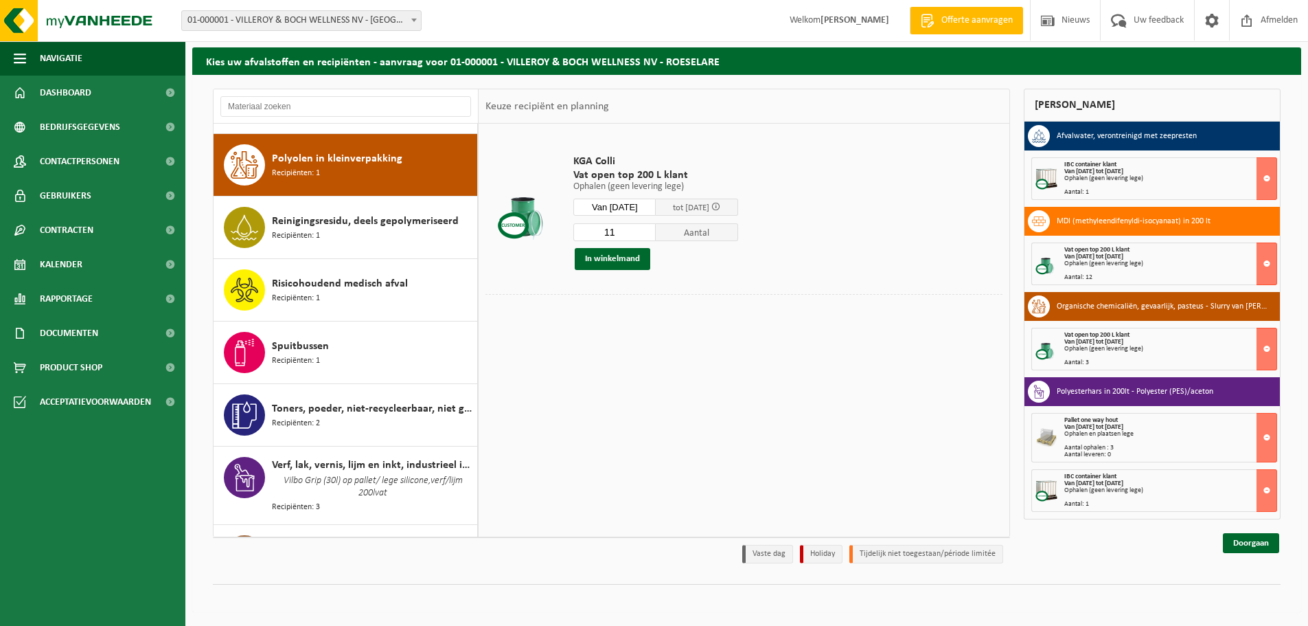
click at [656, 229] on input "11" at bounding box center [614, 232] width 82 height 18
type input "12"
click at [656, 229] on input "12" at bounding box center [614, 232] width 82 height 18
click at [631, 260] on button "In winkelmand" at bounding box center [613, 259] width 76 height 22
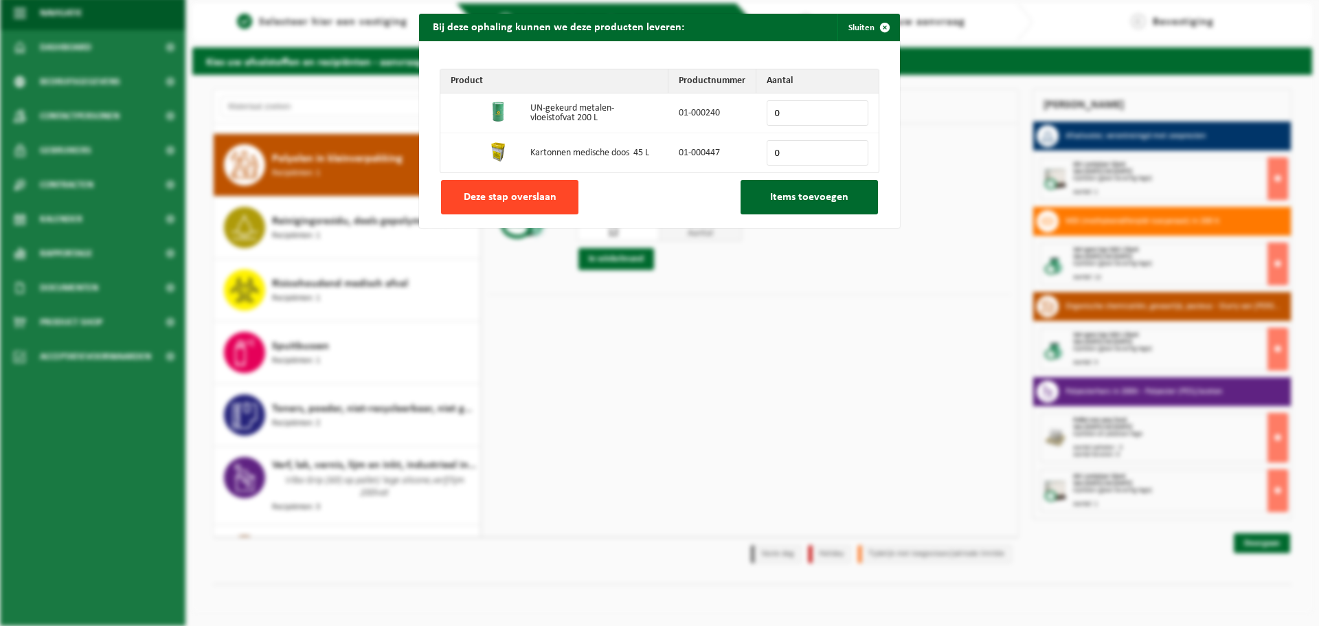
click at [521, 192] on span "Deze stap overslaan" at bounding box center [510, 197] width 93 height 11
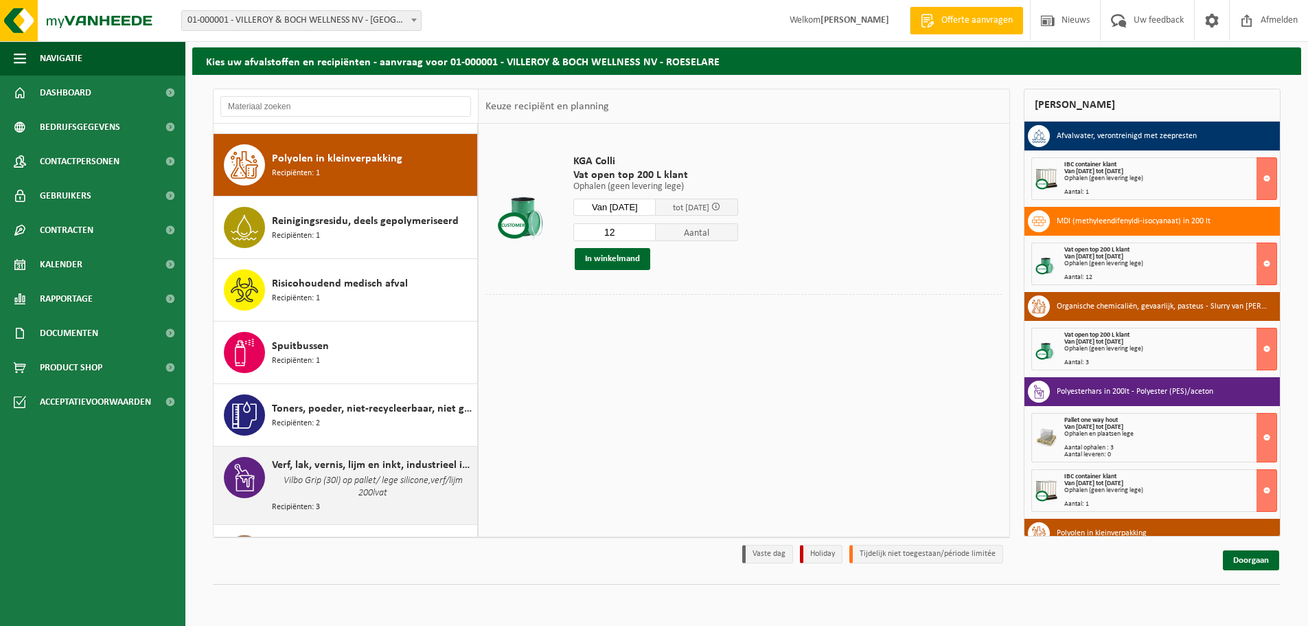
click at [360, 473] on span "Vilbo Grip (30l) op pallet/ lege silicone,verf/lijm 200lvat" at bounding box center [373, 486] width 202 height 27
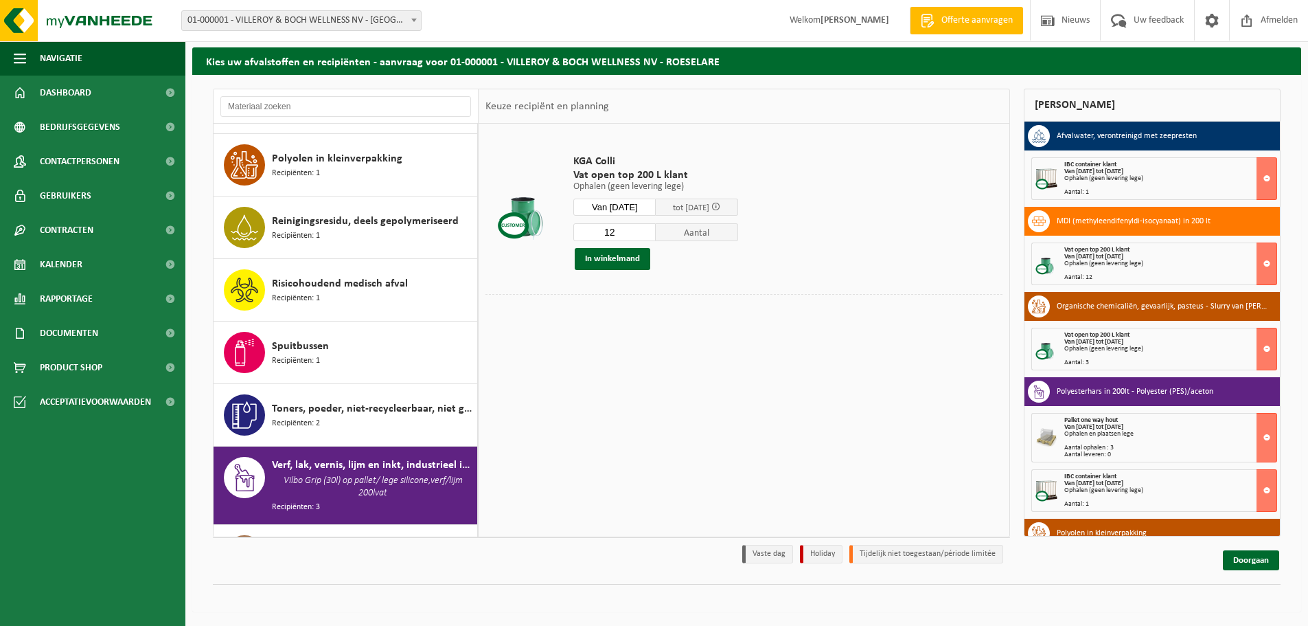
scroll to position [2358, 0]
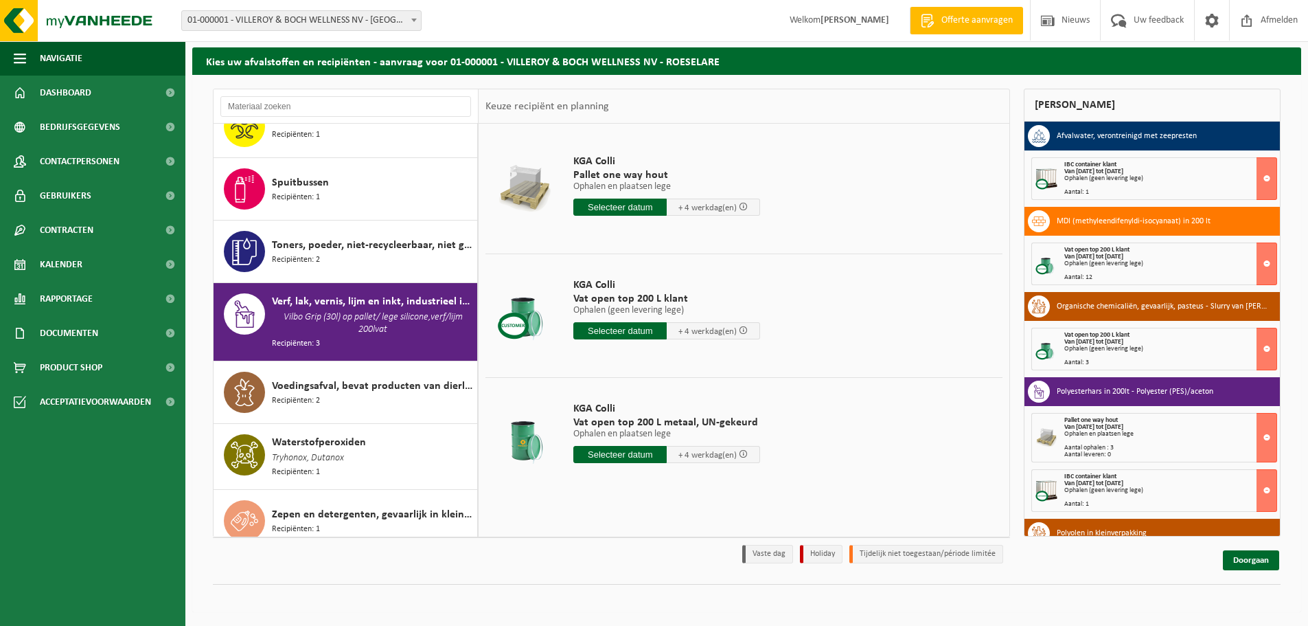
click at [612, 331] on input "text" at bounding box center [619, 330] width 93 height 17
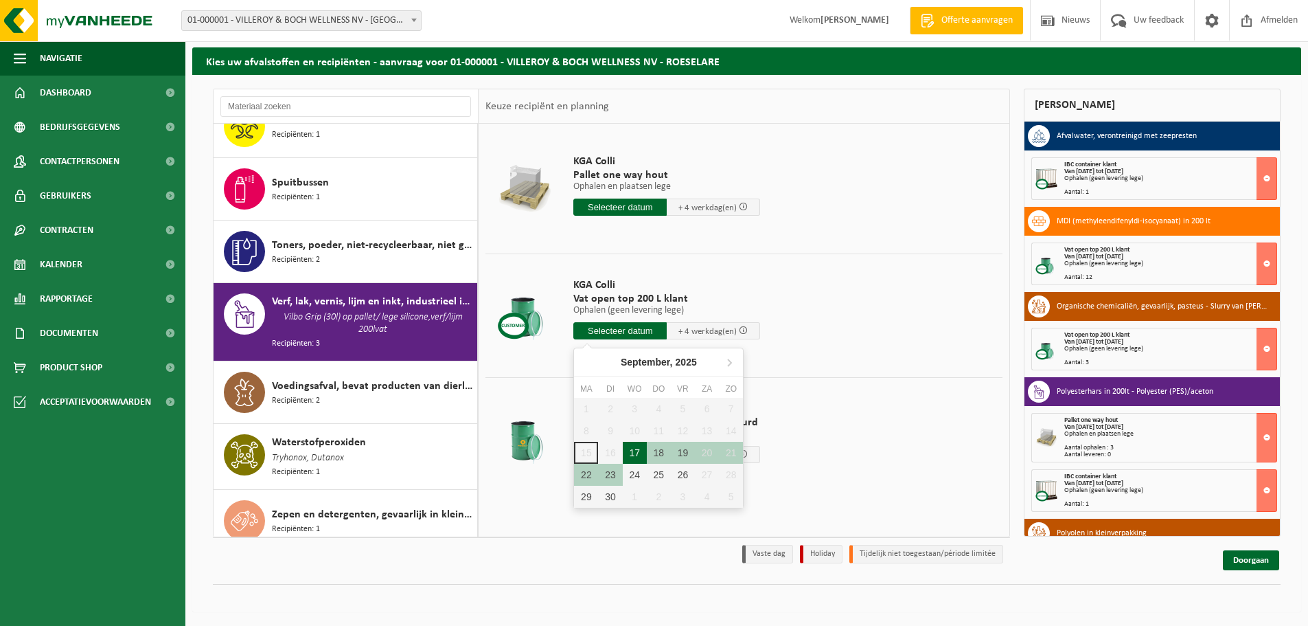
click at [630, 458] on div "17" at bounding box center [635, 453] width 24 height 22
type input "Van 2025-09-17"
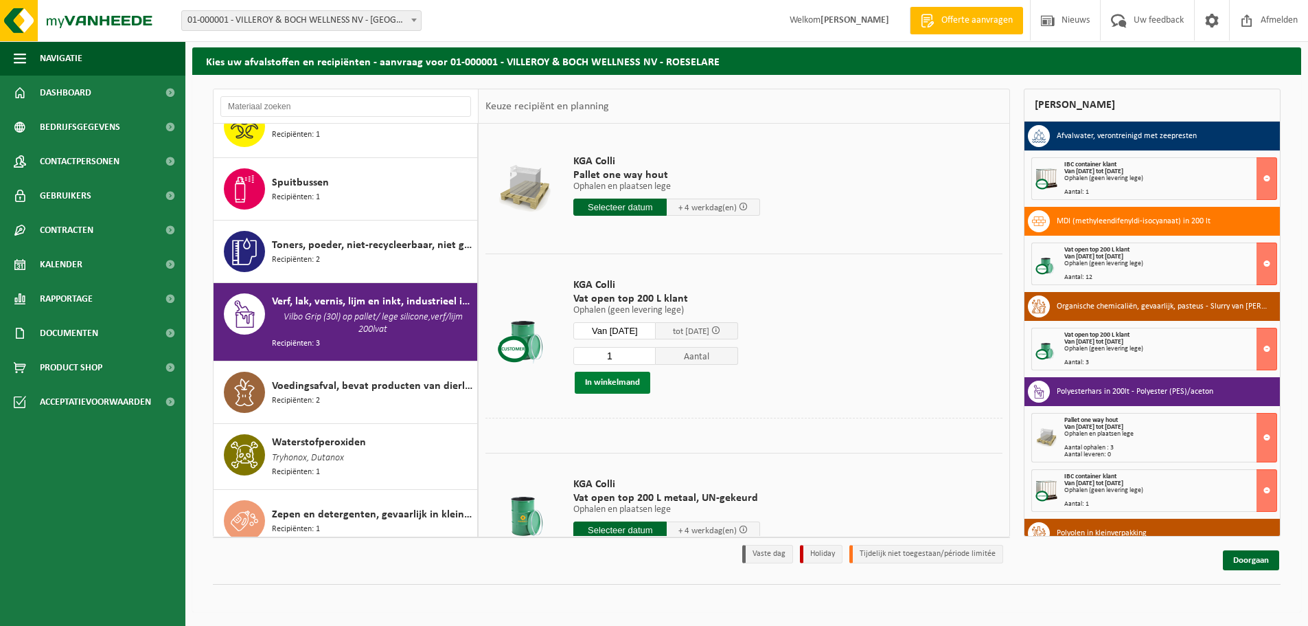
click at [619, 381] on button "In winkelmand" at bounding box center [613, 383] width 76 height 22
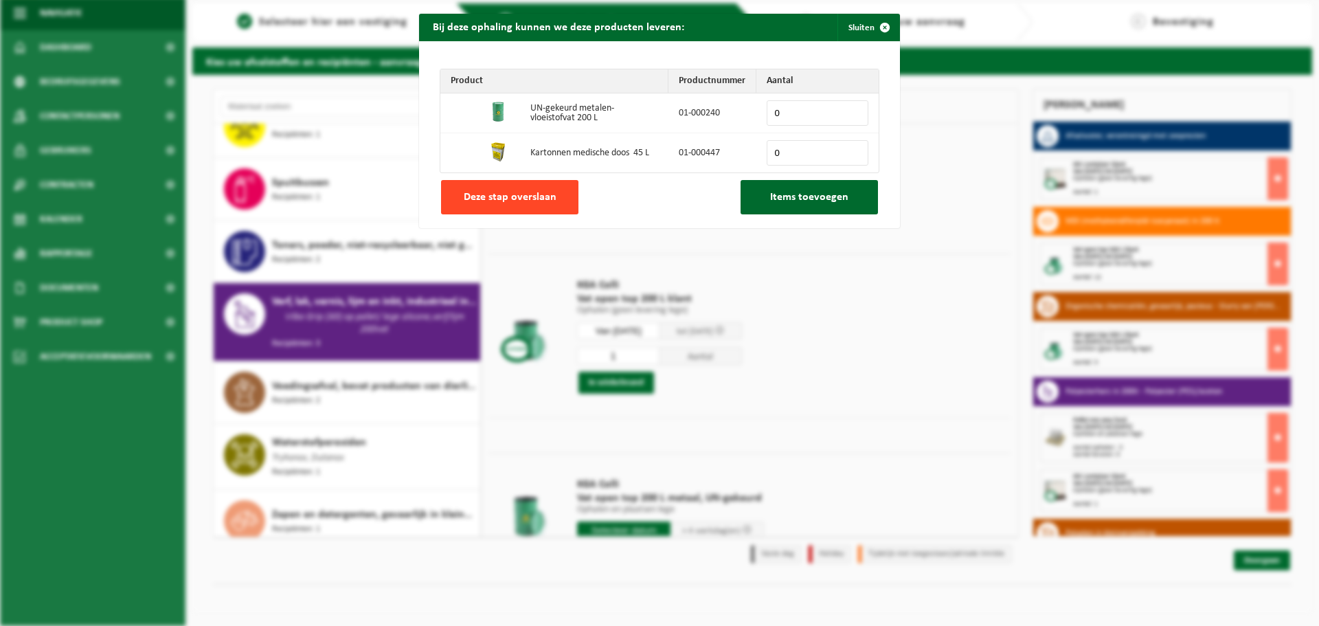
click at [516, 196] on span "Deze stap overslaan" at bounding box center [510, 197] width 93 height 11
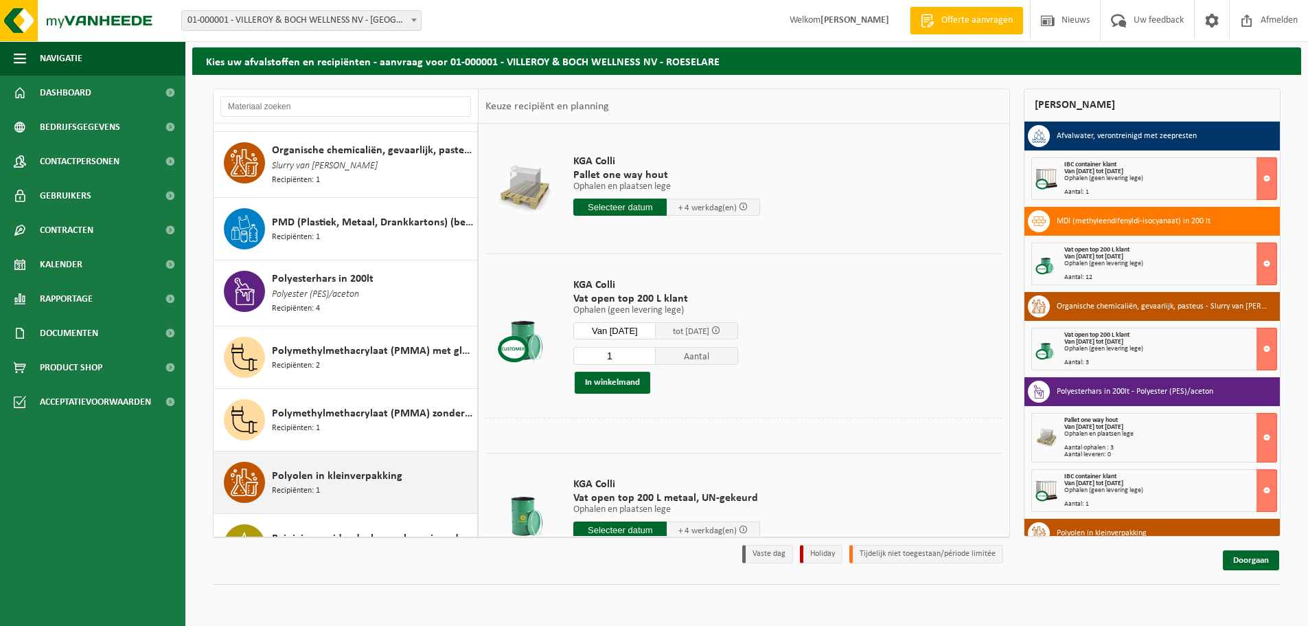
scroll to position [1946, 0]
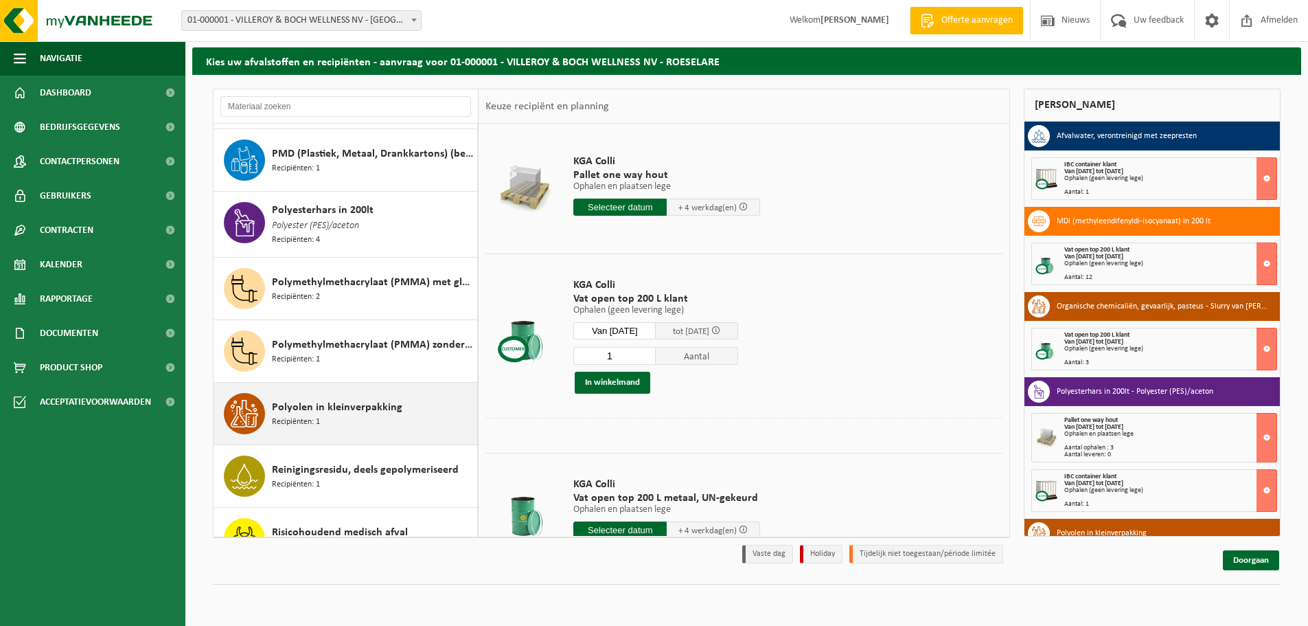
click at [360, 470] on div "Reinigingsresidu, deels gepolymeriseerd Recipiënten: 1" at bounding box center [373, 475] width 202 height 41
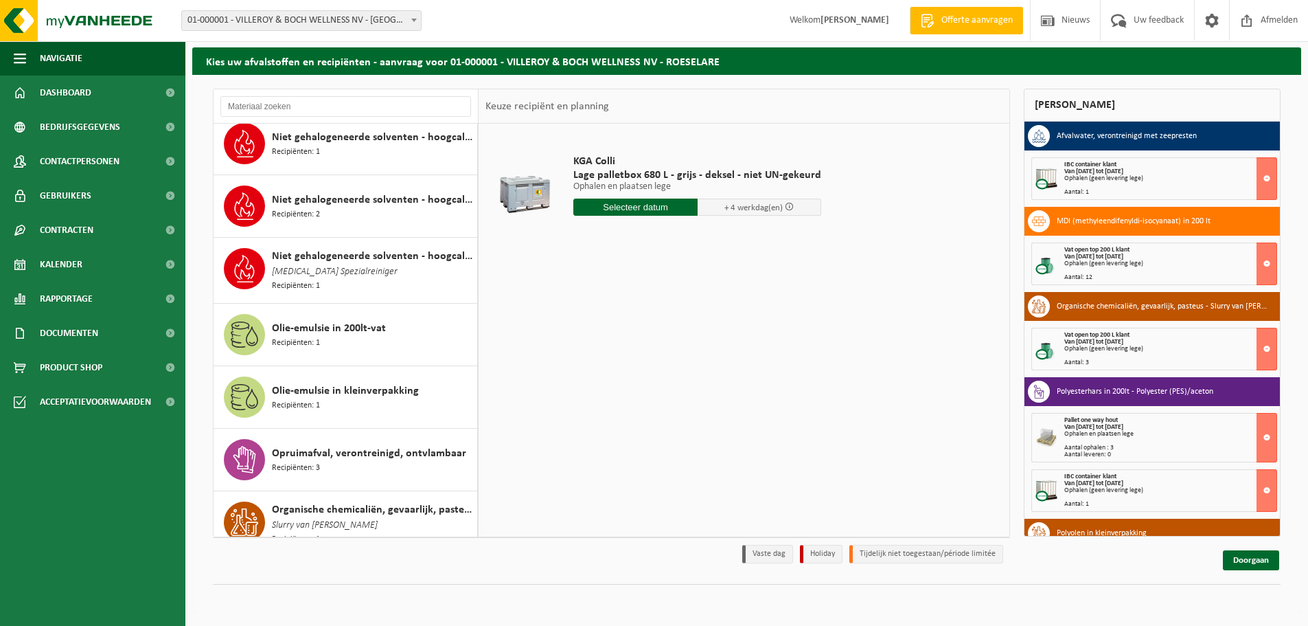
scroll to position [1501, 0]
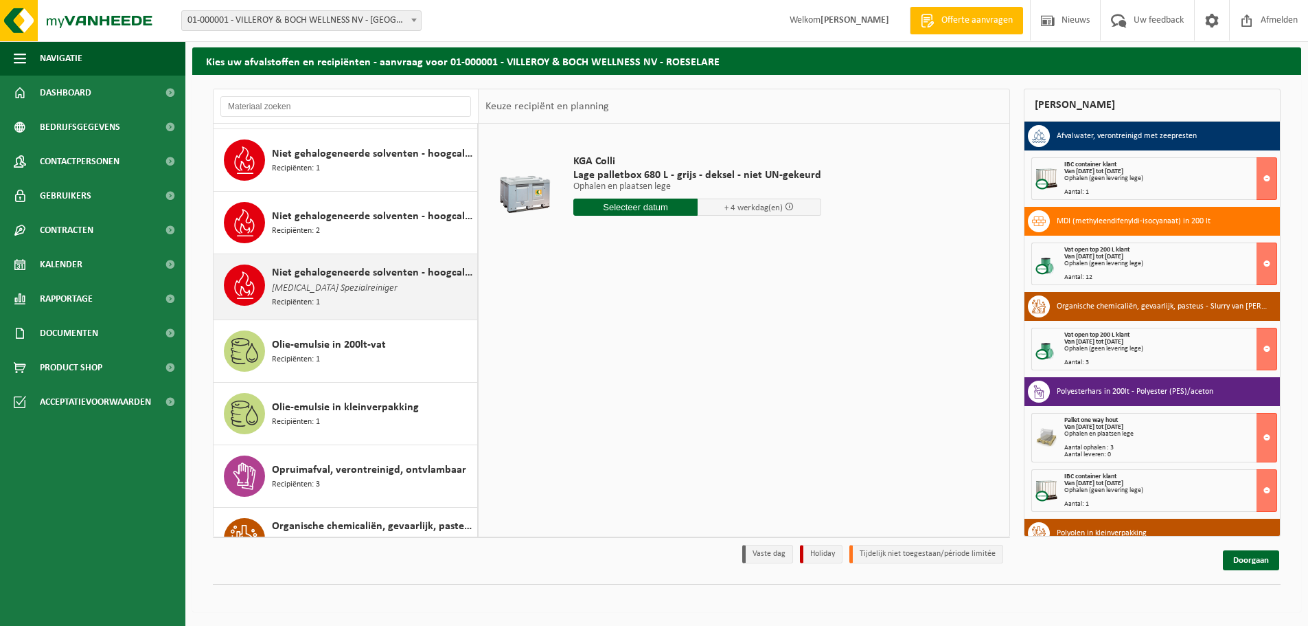
click at [324, 287] on span "IBS Spezialreiniger" at bounding box center [335, 288] width 126 height 15
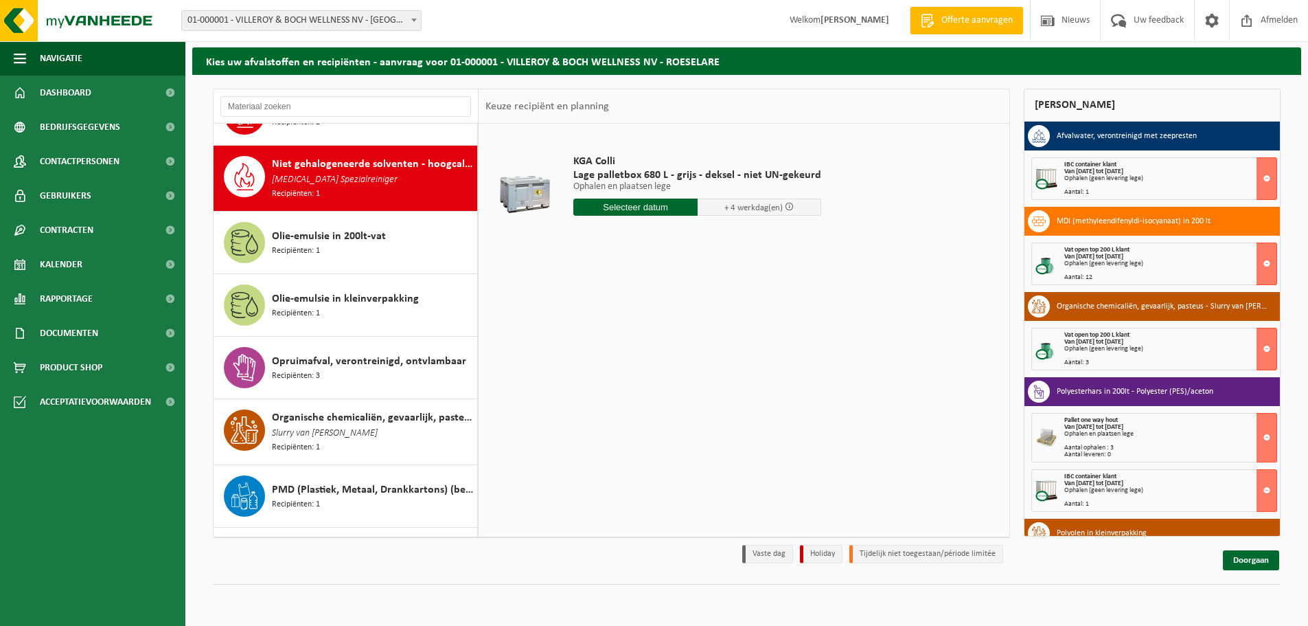
scroll to position [1628, 0]
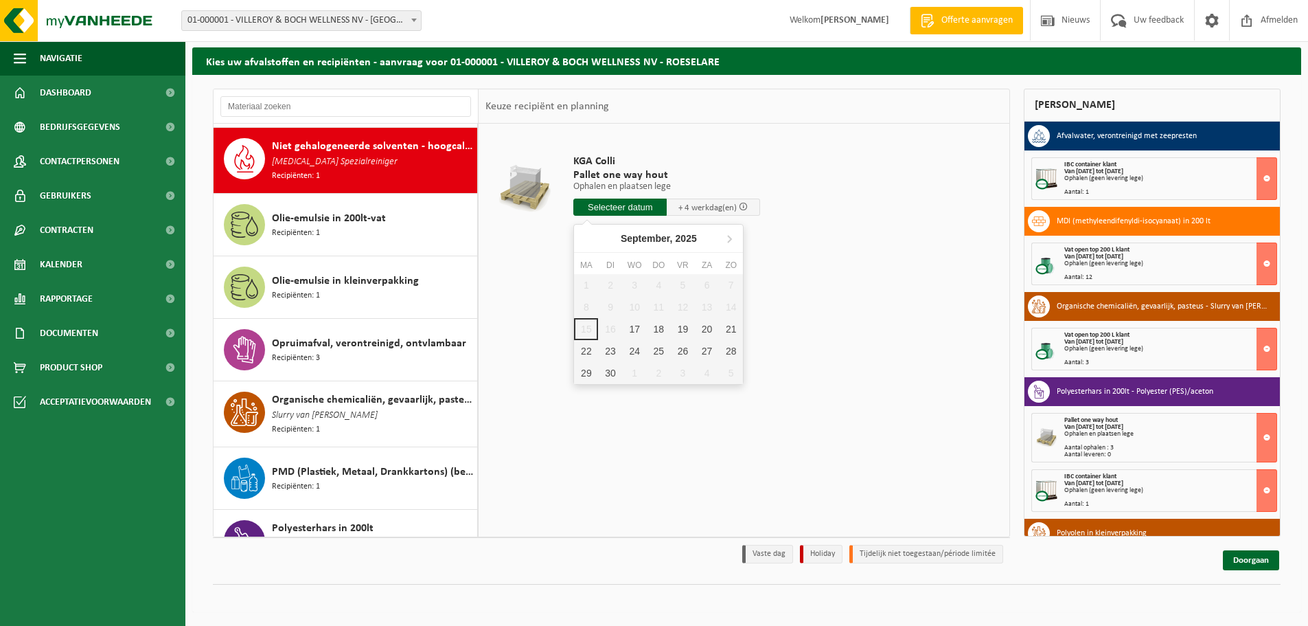
click at [617, 209] on input "text" at bounding box center [619, 206] width 93 height 17
click at [638, 326] on div "17" at bounding box center [635, 329] width 24 height 22
type input "Van 2025-09-17"
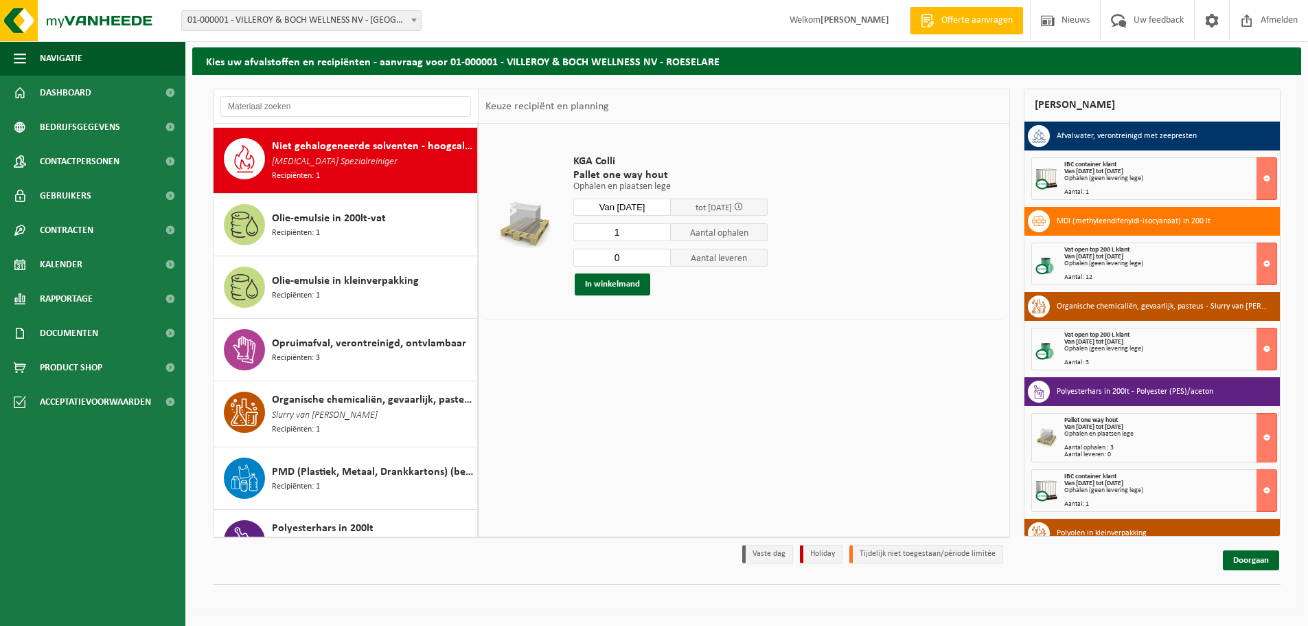
type input "0"
click at [660, 262] on input "0" at bounding box center [622, 258] width 98 height 18
click at [627, 283] on button "In winkelmand" at bounding box center [613, 284] width 76 height 22
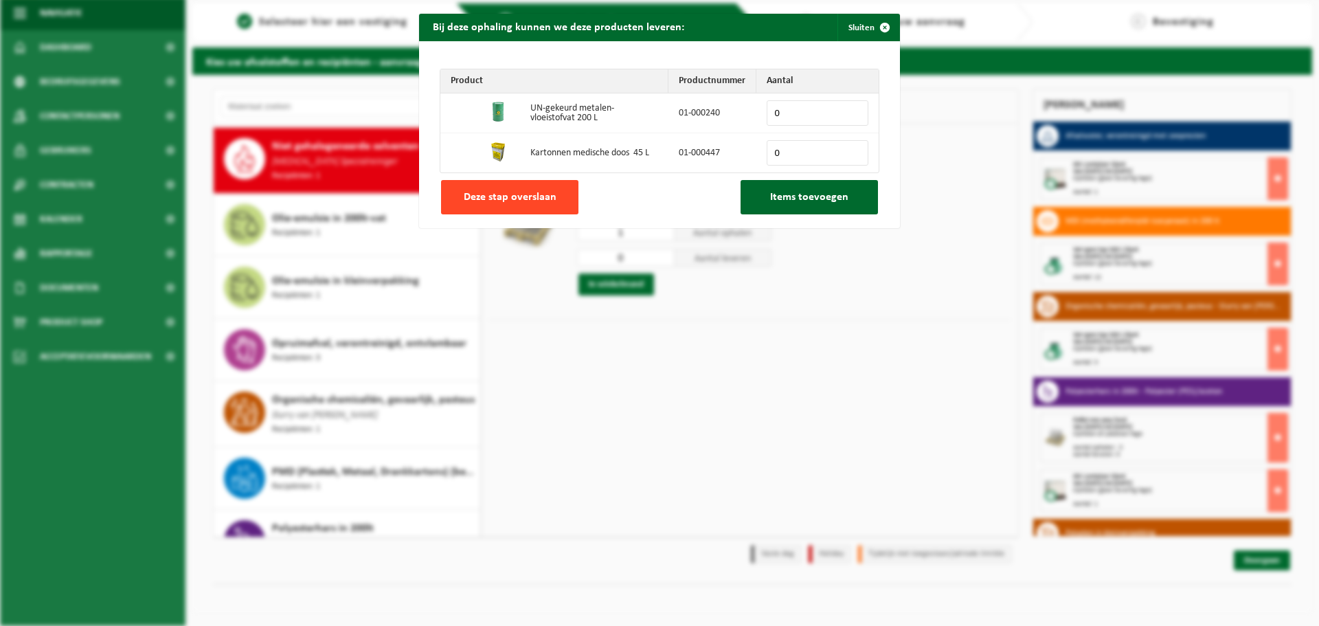
click at [513, 194] on span "Deze stap overslaan" at bounding box center [510, 197] width 93 height 11
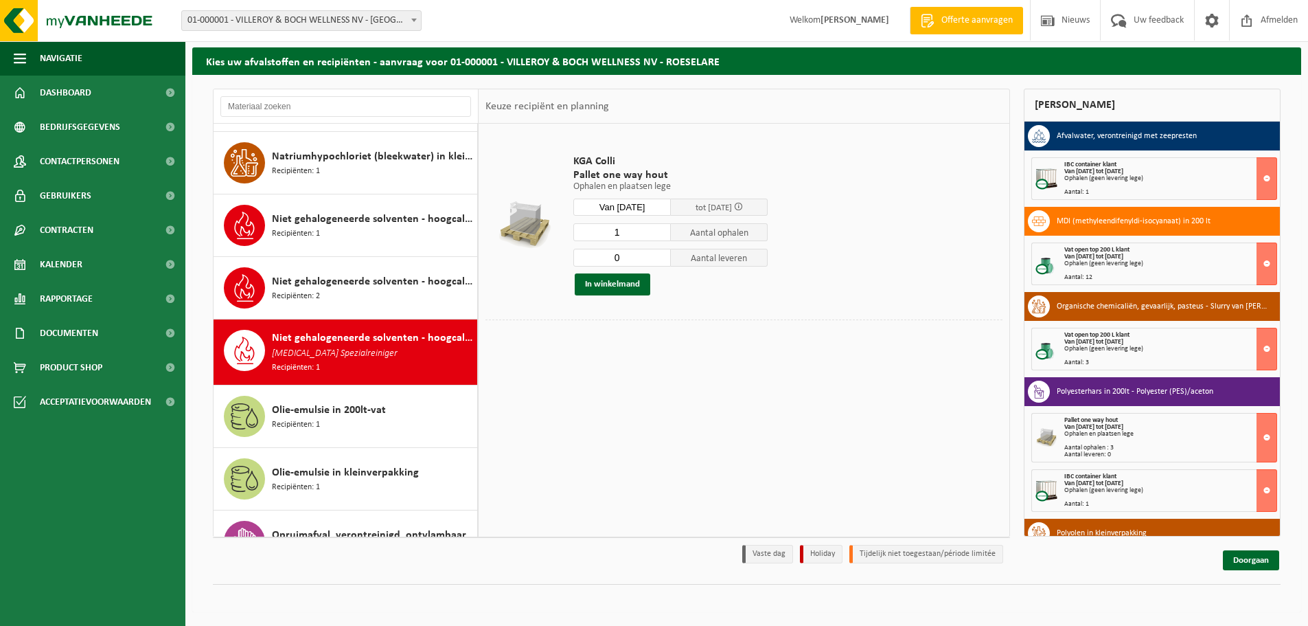
scroll to position [1422, 0]
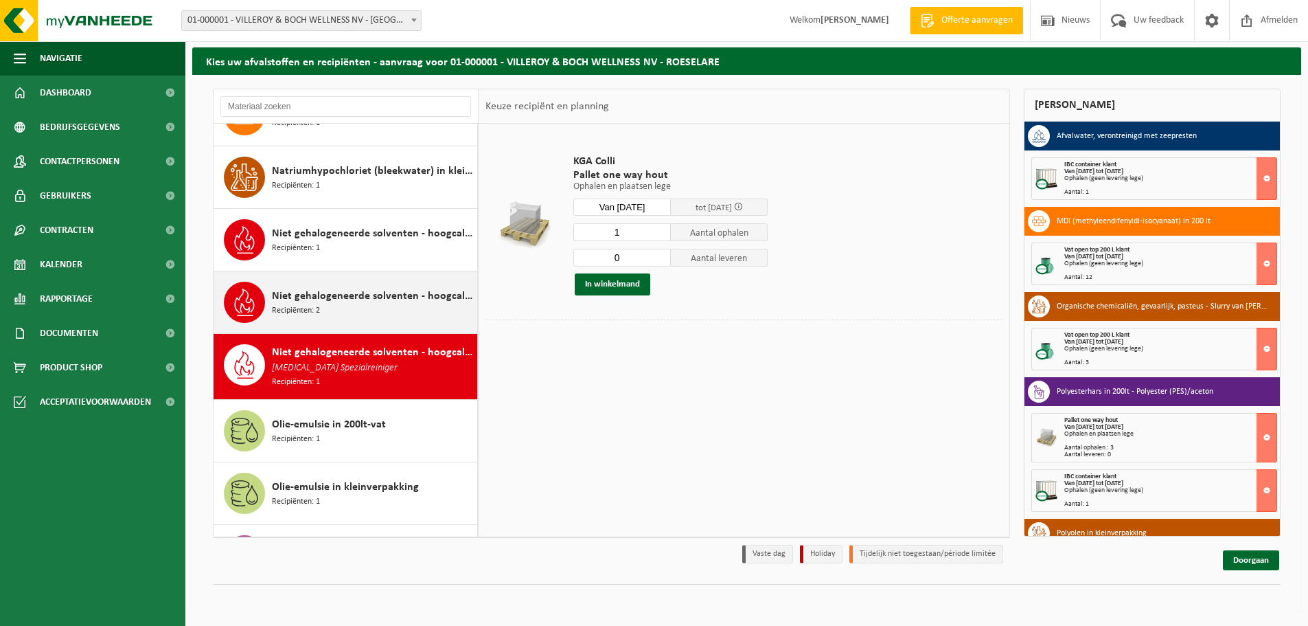
click at [320, 288] on span "Niet gehalogeneerde solventen - hoogcalorisch in IBC" at bounding box center [373, 296] width 202 height 16
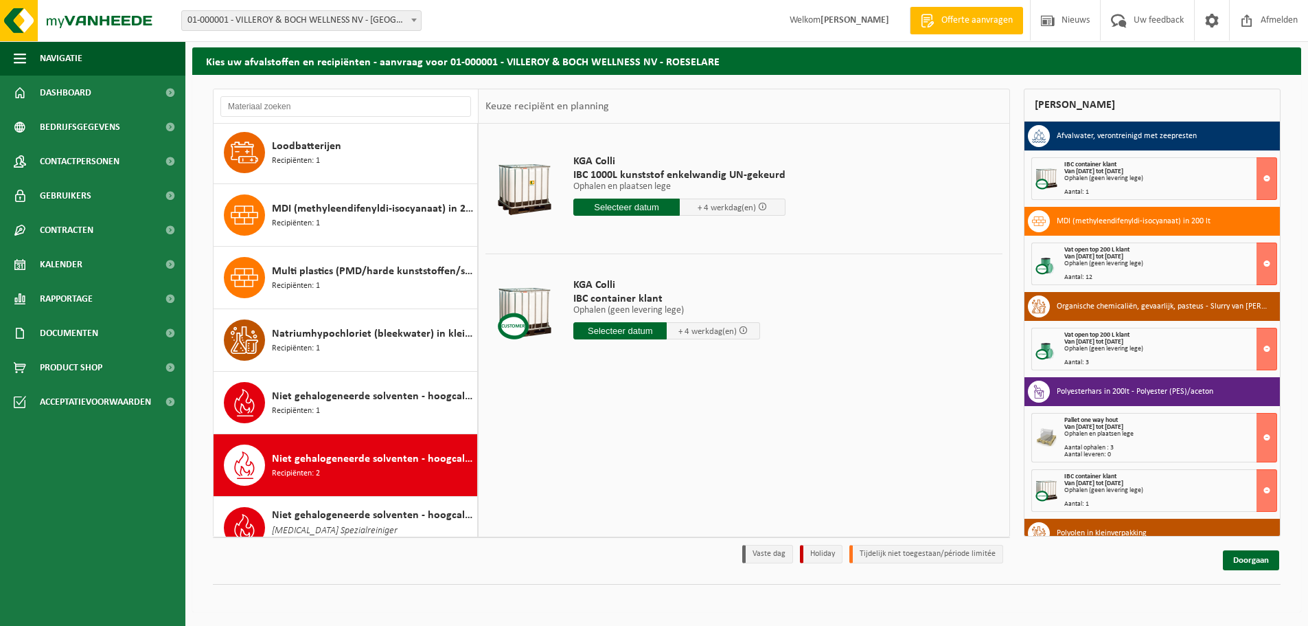
scroll to position [1222, 0]
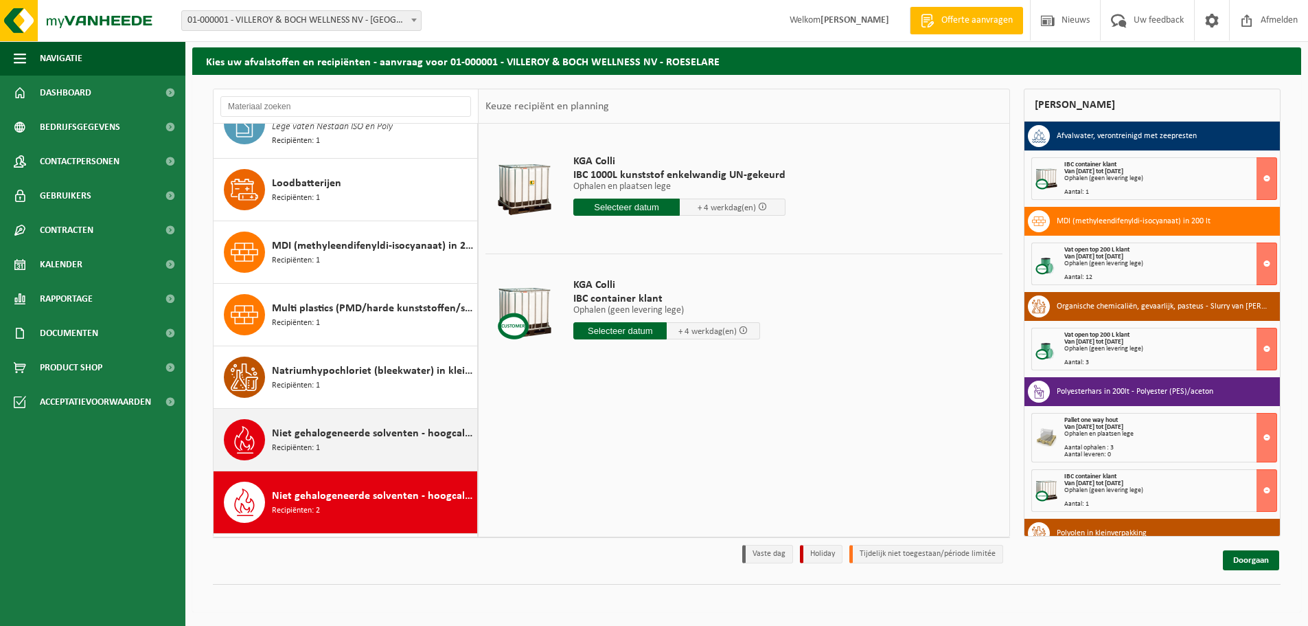
click at [343, 431] on span "Niet gehalogeneerde solventen - hoogcalorisch in 200lt-vat" at bounding box center [373, 433] width 202 height 16
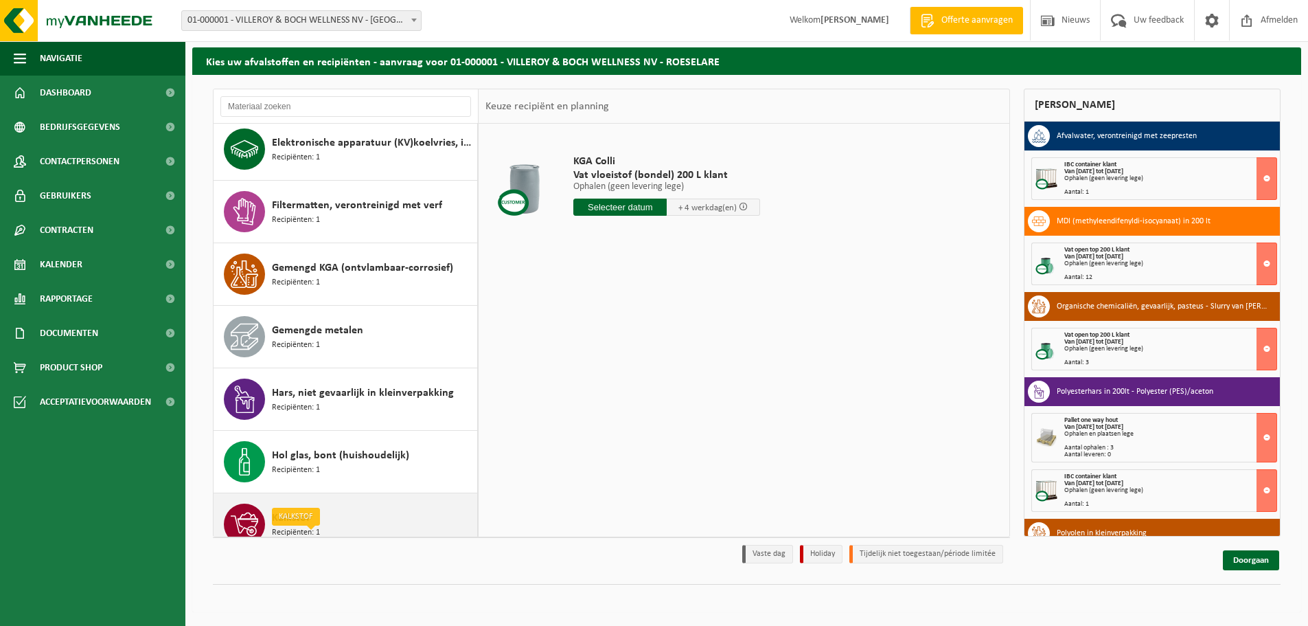
scroll to position [473, 0]
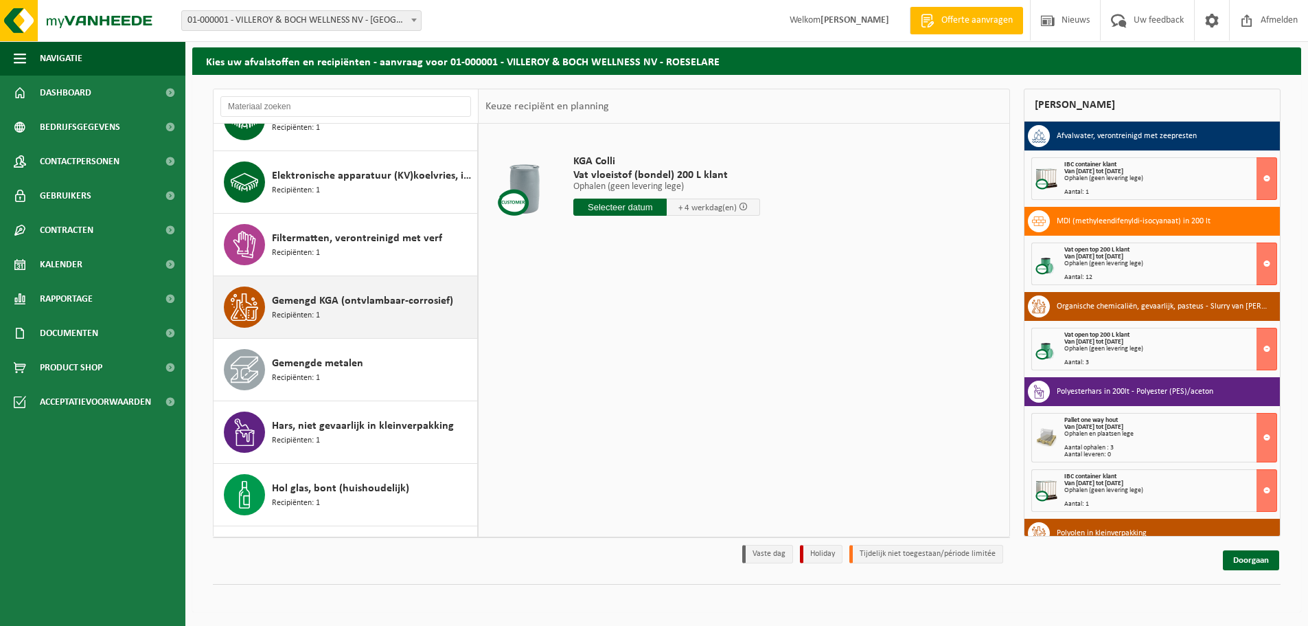
click at [350, 314] on div "Gemengd KGA (ontvlambaar-corrosief) Recipiënten: 1" at bounding box center [373, 306] width 202 height 41
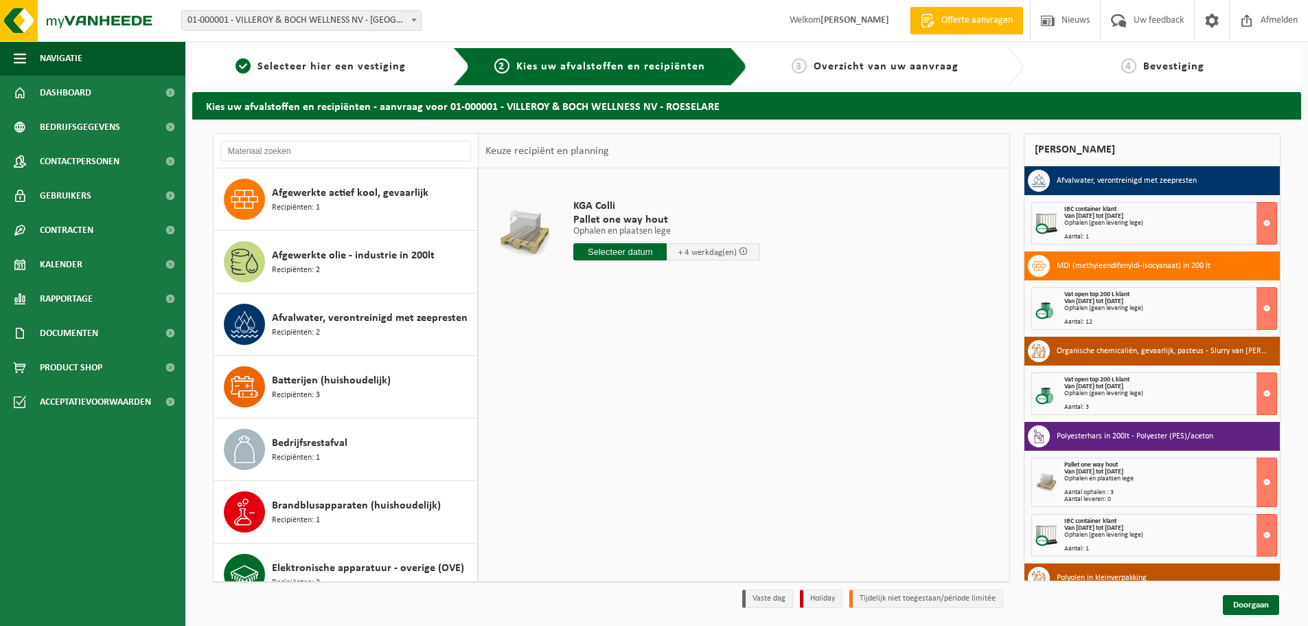
scroll to position [0, 0]
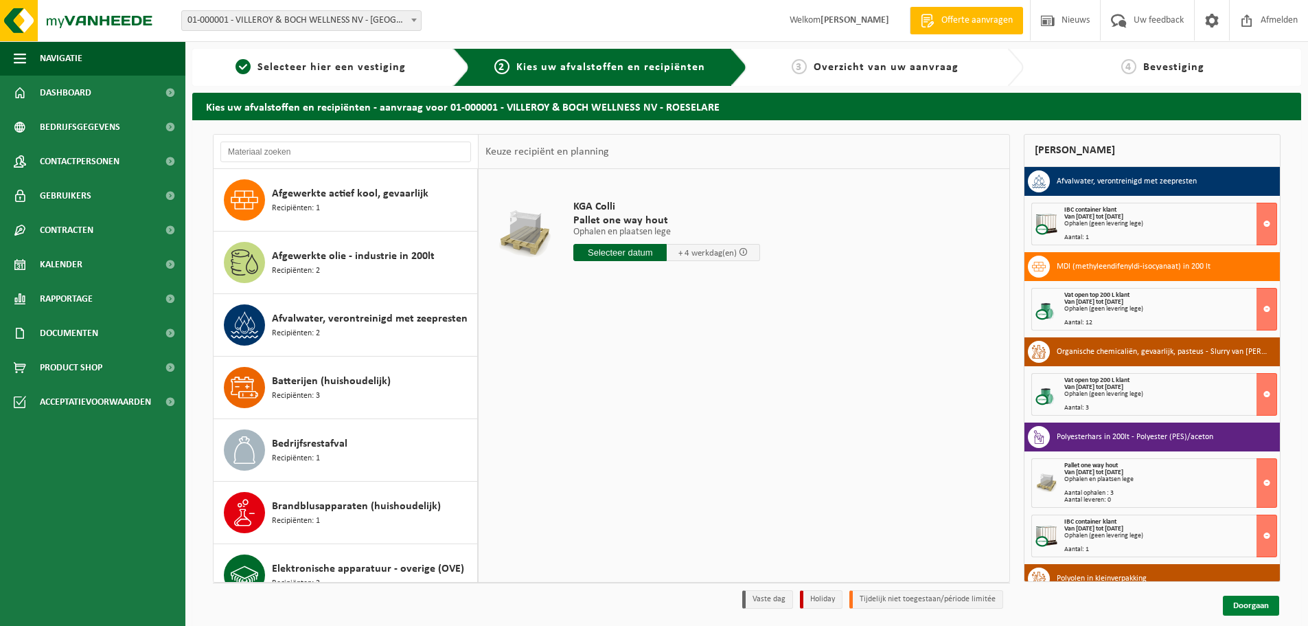
click at [1258, 606] on link "Doorgaan" at bounding box center [1251, 605] width 56 height 20
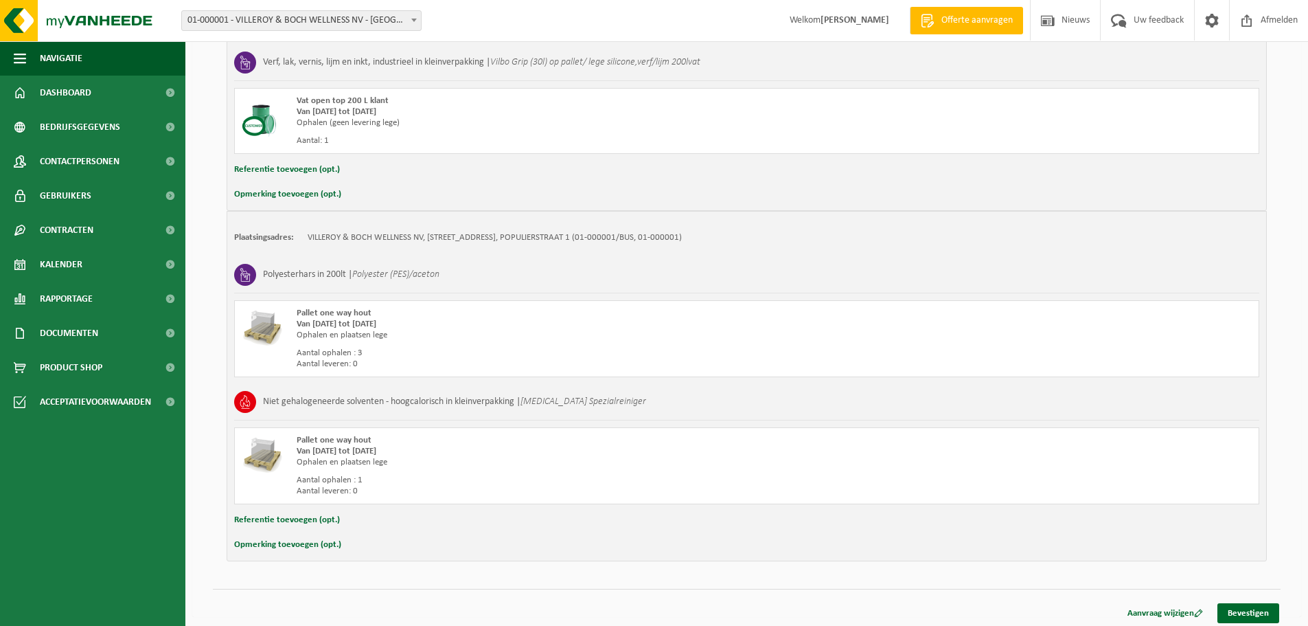
scroll to position [894, 0]
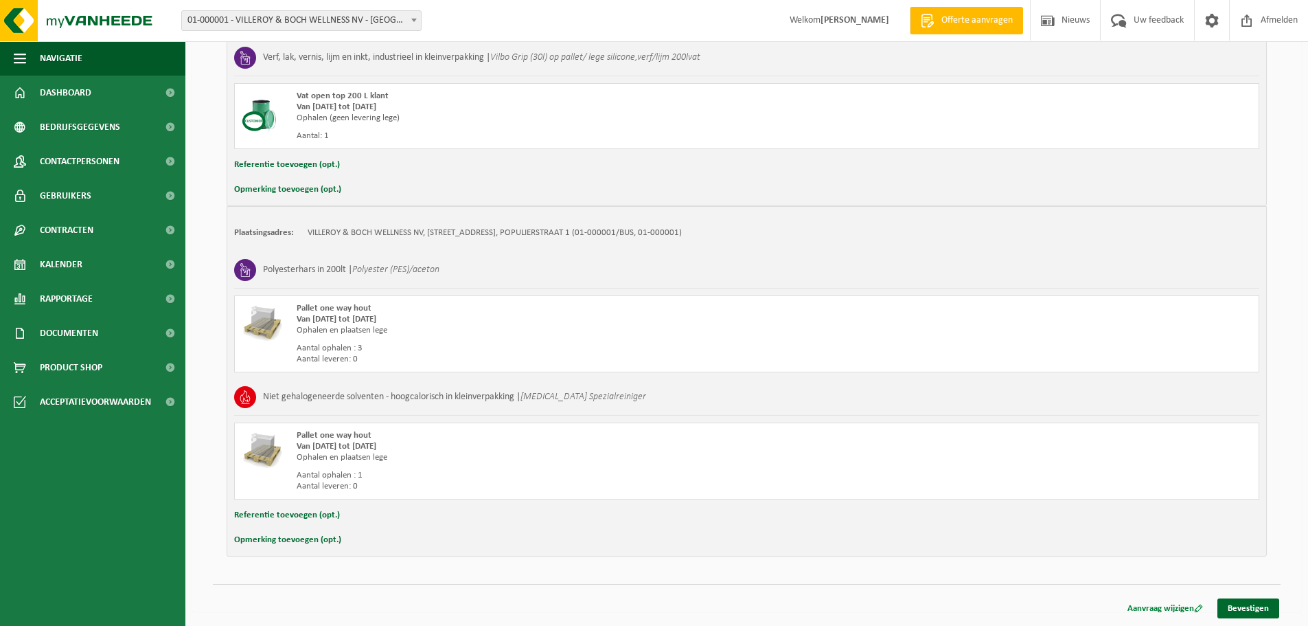
click at [1166, 606] on link "Aanvraag wijzigen" at bounding box center [1165, 608] width 96 height 20
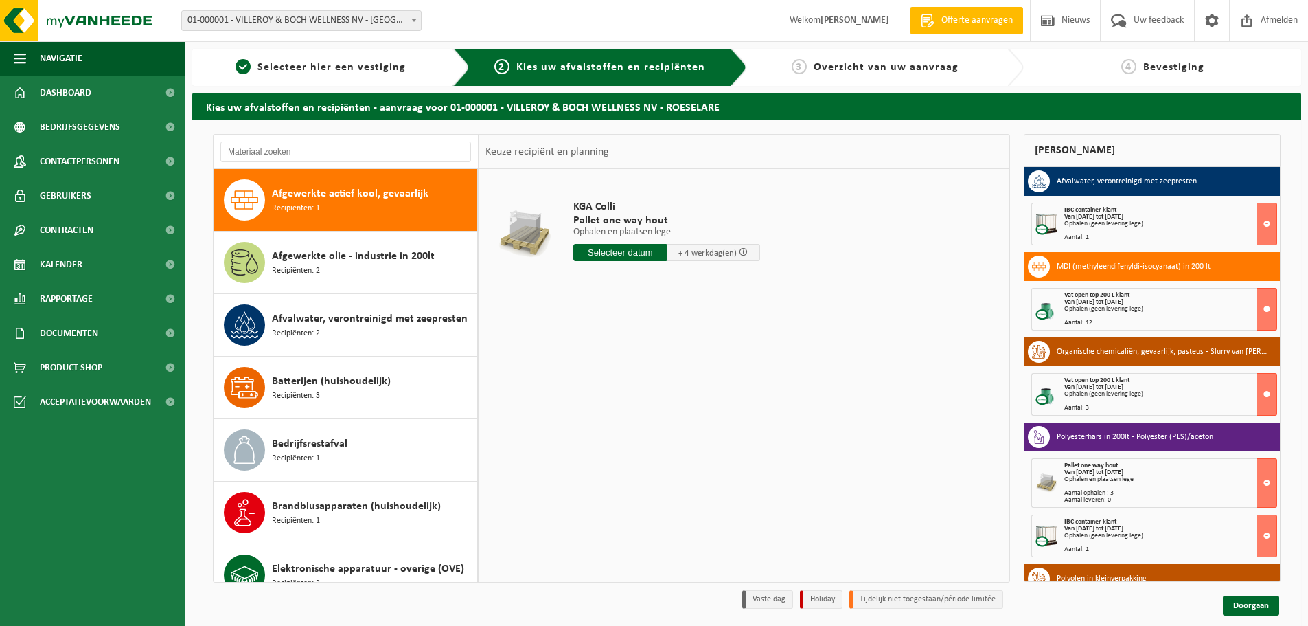
click at [1069, 222] on div "Ophalen (geen levering lege)" at bounding box center [1171, 223] width 212 height 7
click at [1271, 606] on link "Doorgaan" at bounding box center [1251, 605] width 56 height 20
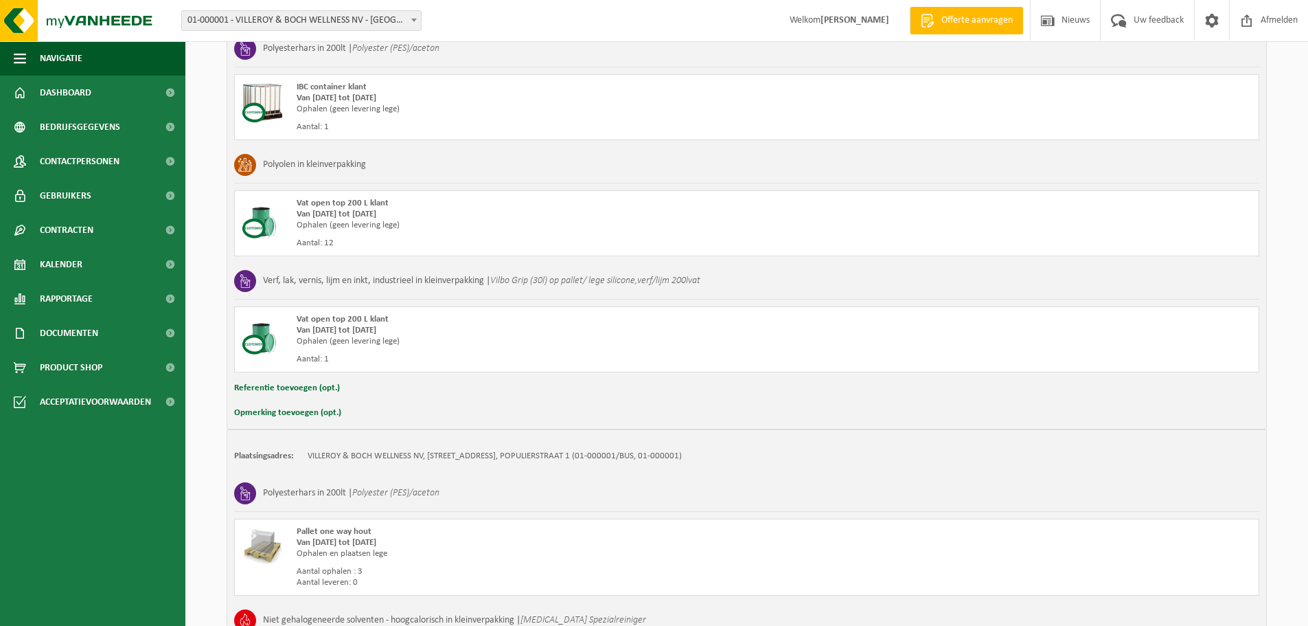
scroll to position [687, 0]
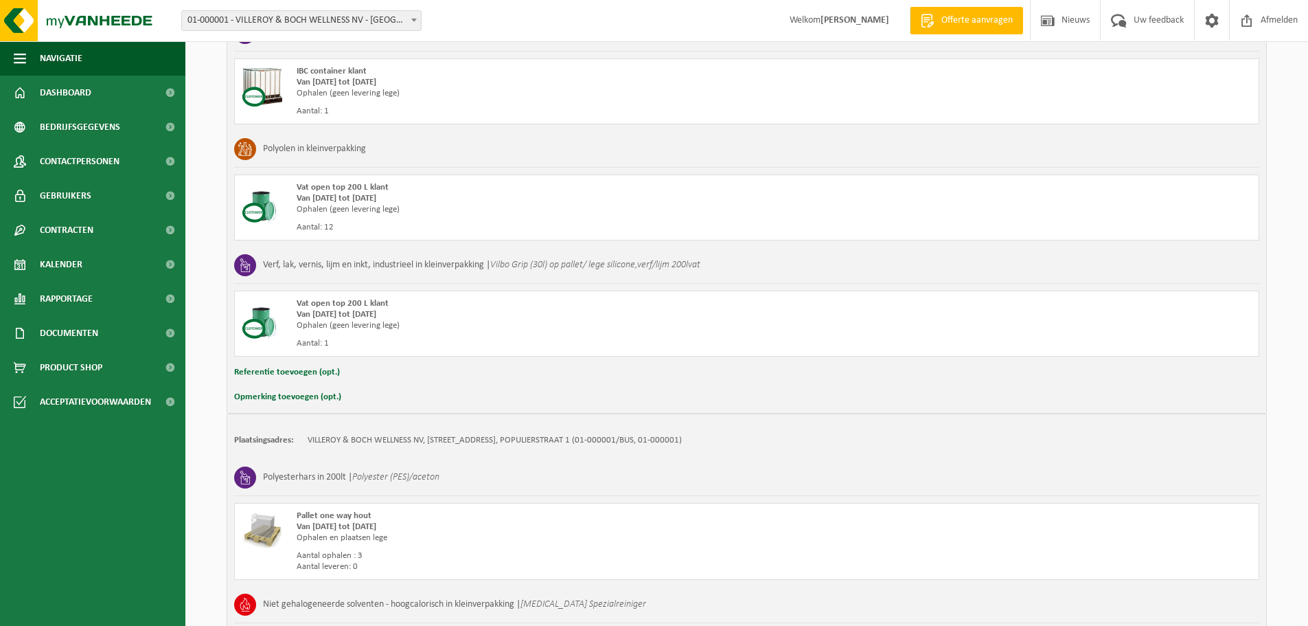
click at [328, 398] on button "Opmerking toevoegen (opt.)" at bounding box center [287, 397] width 107 height 18
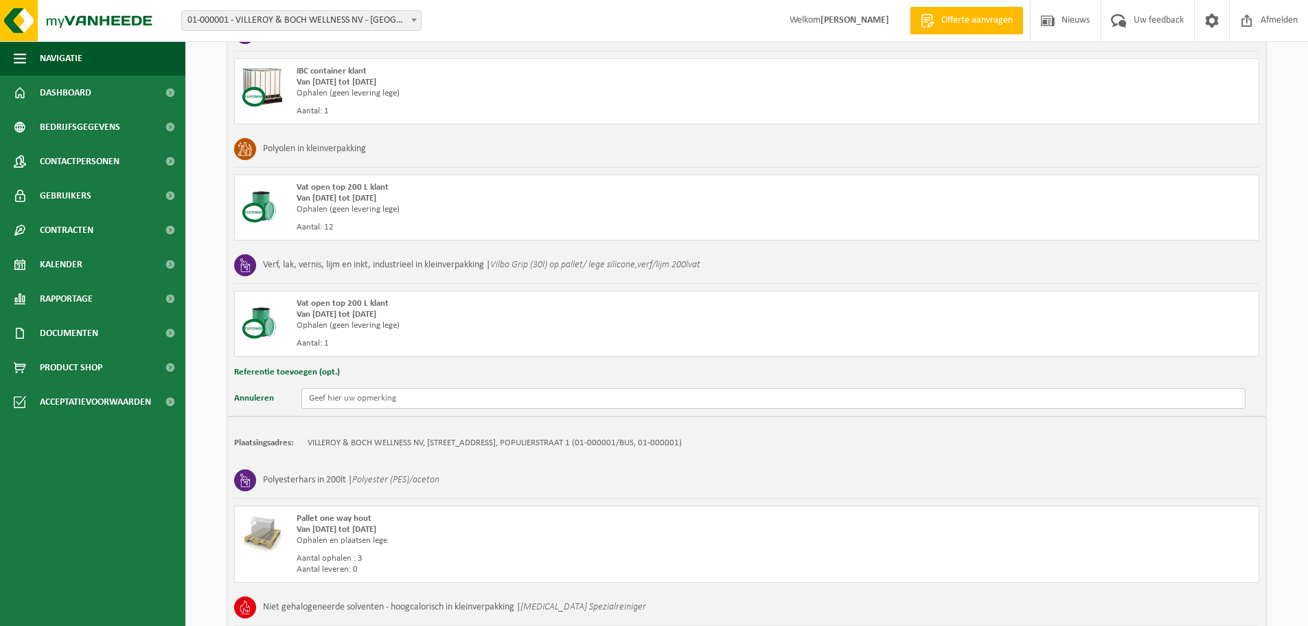
click at [334, 398] on input "text" at bounding box center [774, 398] width 944 height 21
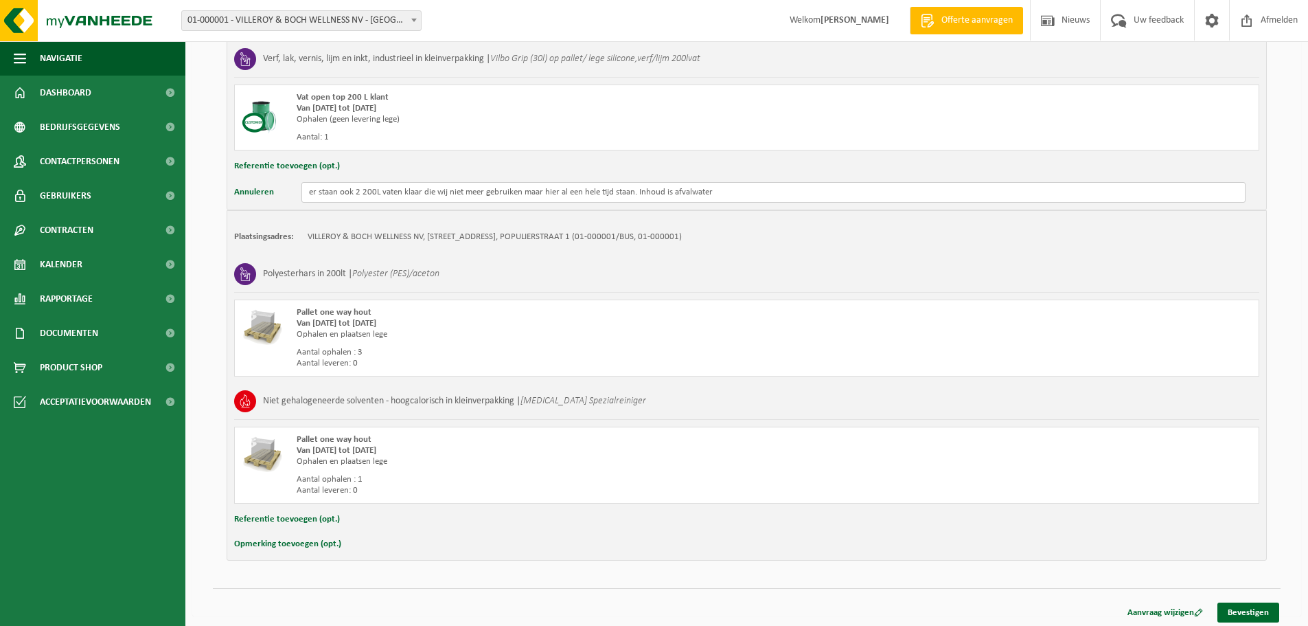
scroll to position [897, 0]
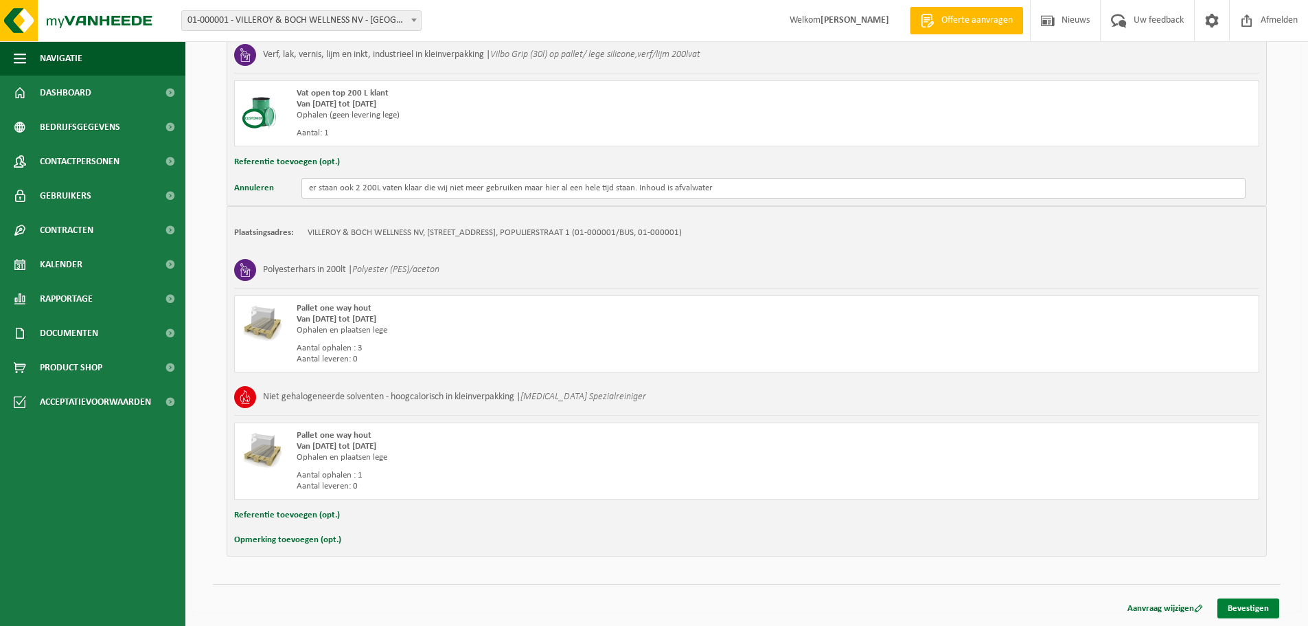
type input "er staan ook 2 200L vaten klaar die wij niet meer gebruiken maar hier al een he…"
click at [1228, 606] on link "Bevestigen" at bounding box center [1249, 608] width 62 height 20
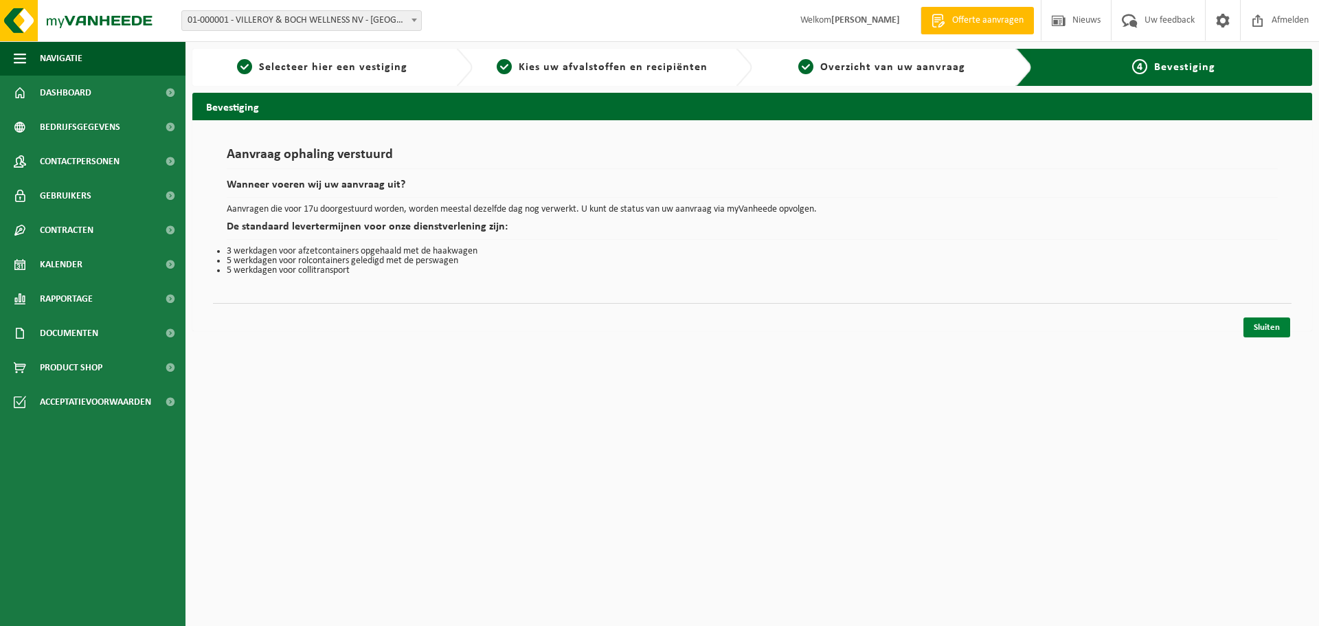
click at [1254, 329] on link "Sluiten" at bounding box center [1266, 327] width 47 height 20
